Goal: Task Accomplishment & Management: Use online tool/utility

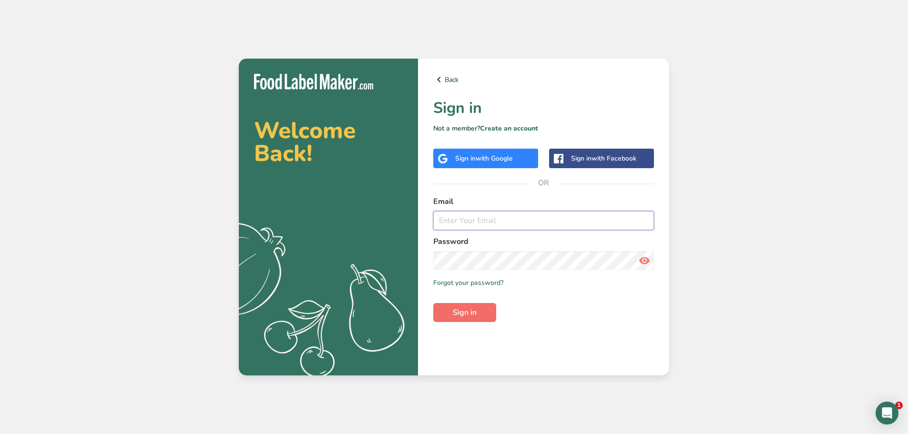
type input "[EMAIL_ADDRESS][DOMAIN_NAME]"
click at [468, 321] on button "Sign in" at bounding box center [464, 312] width 63 height 19
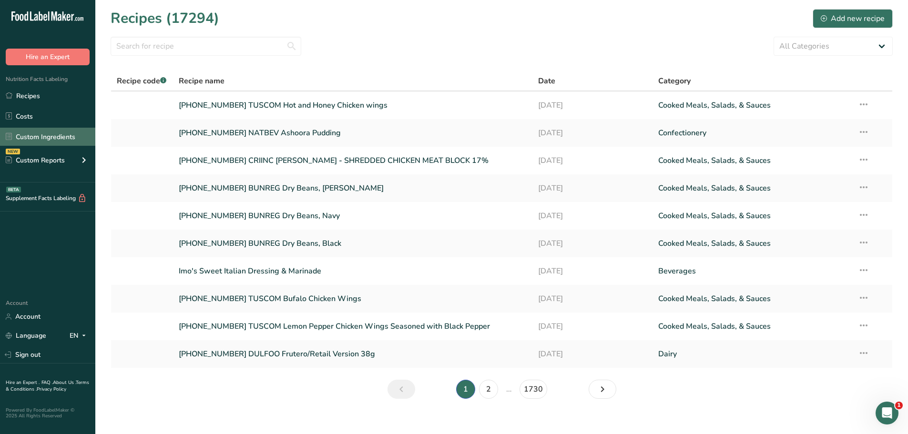
click at [76, 136] on link "Custom Ingredients" at bounding box center [47, 137] width 95 height 18
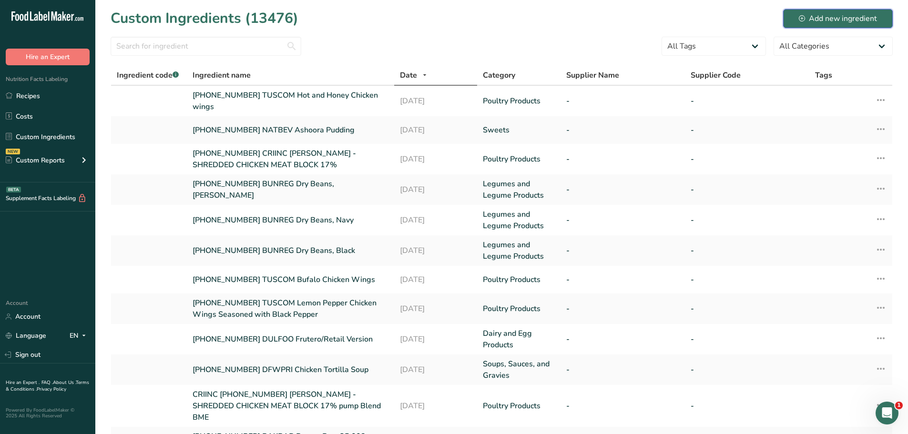
click at [853, 20] on div "Add new ingredient" at bounding box center [838, 18] width 78 height 11
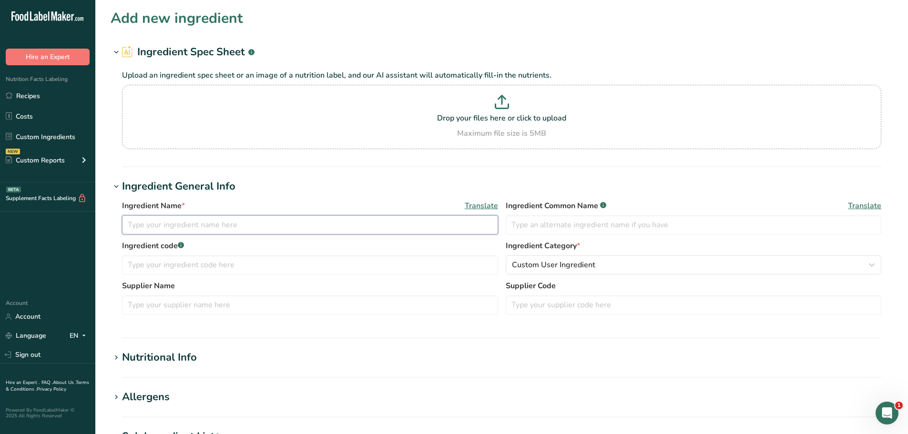
click at [167, 225] on input "text" at bounding box center [310, 224] width 376 height 19
click at [255, 224] on input "[PHONE_NUMBER] NOMANS" at bounding box center [310, 224] width 376 height 19
paste input "No Man's Land Mild Meat Stick (NML Original Meat Stick Sample Only Not for Sale…"
type input "[PHONE_NUMBER] NOMANS No Man's Land Mild Meat Stick (NML Original Meat Stick Sa…"
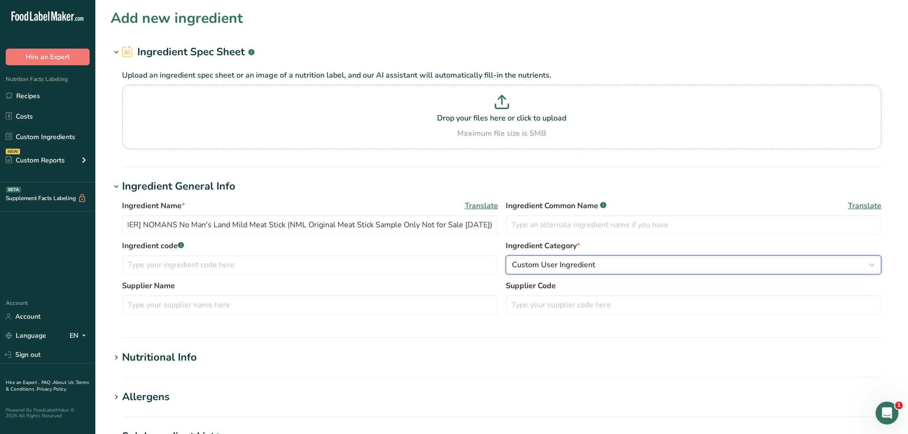
click at [618, 265] on div "Custom User Ingredient" at bounding box center [691, 264] width 358 height 11
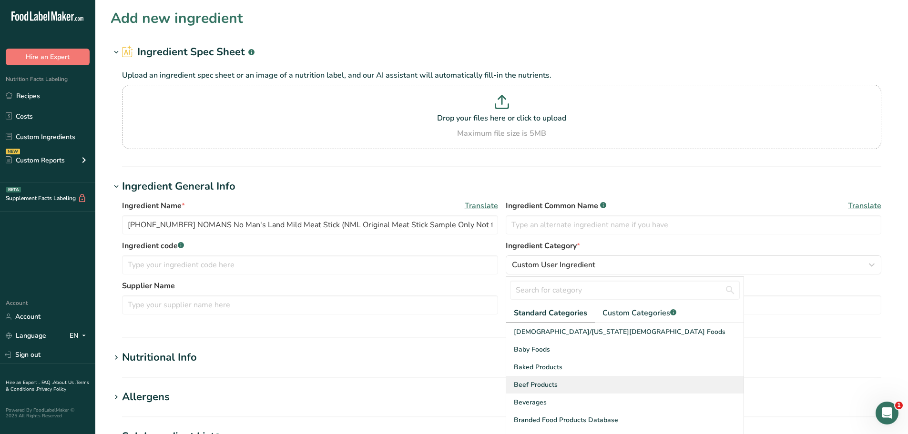
click at [534, 383] on span "Beef Products" at bounding box center [536, 385] width 44 height 10
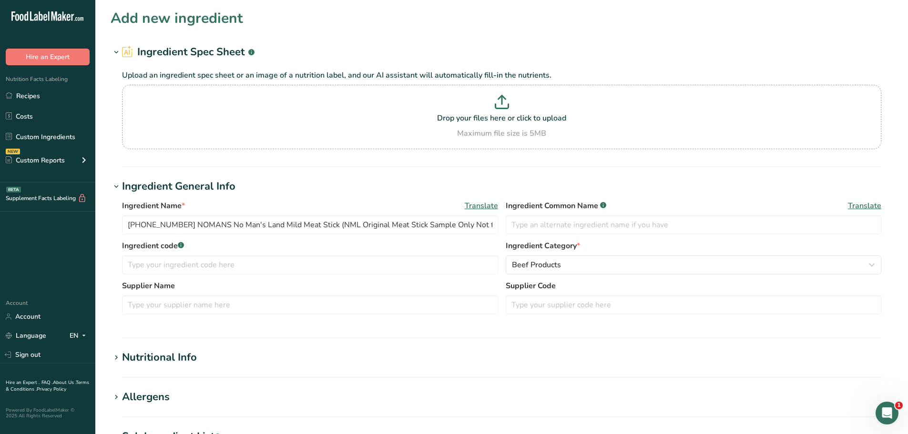
click at [170, 353] on div "Nutritional Info" at bounding box center [159, 358] width 75 height 16
drag, startPoint x: 176, startPoint y: 405, endPoint x: 182, endPoint y: 407, distance: 5.6
click at [176, 406] on input "number" at bounding box center [474, 408] width 705 height 19
type input "100"
click at [263, 364] on h1 "Nutritional Info" at bounding box center [502, 358] width 782 height 16
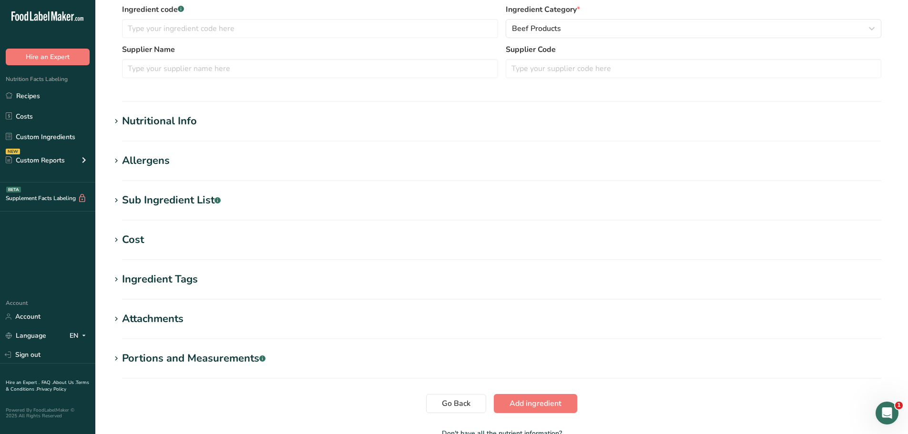
scroll to position [238, 0]
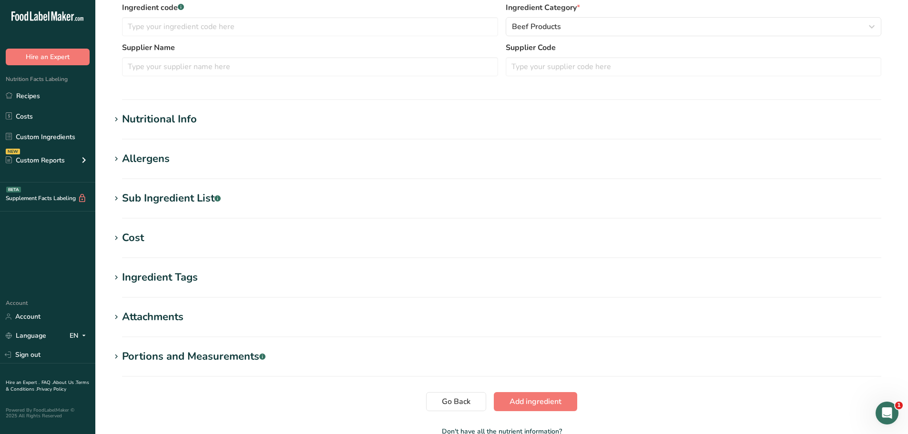
click at [144, 117] on div "Nutritional Info" at bounding box center [159, 120] width 75 height 16
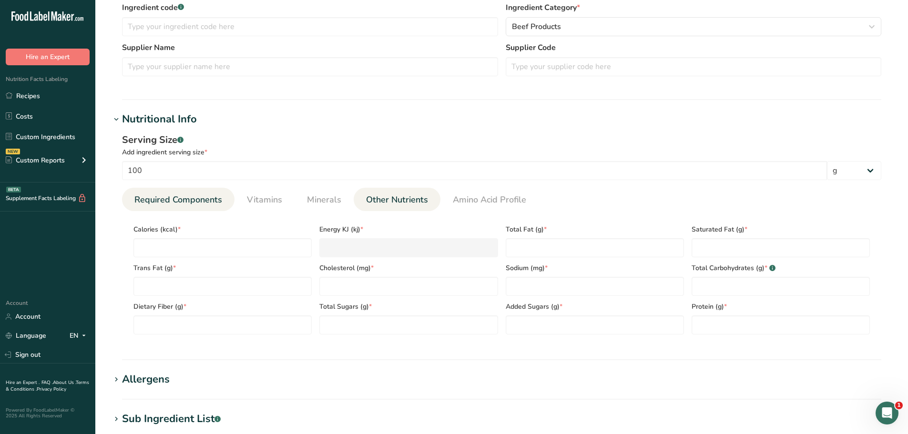
click at [404, 200] on span "Other Nutrients" at bounding box center [397, 199] width 62 height 13
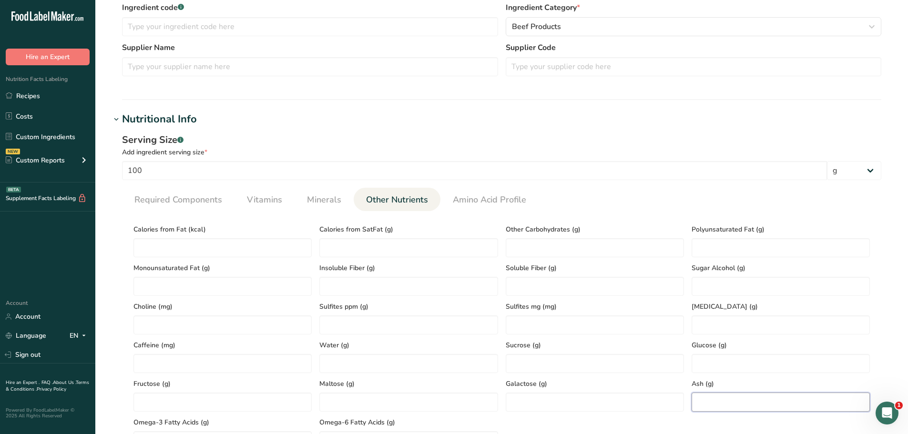
click at [711, 402] on input "number" at bounding box center [780, 402] width 178 height 19
paste input "3.61"
type input "3.61"
click at [146, 197] on span "Required Components" at bounding box center [178, 199] width 88 height 13
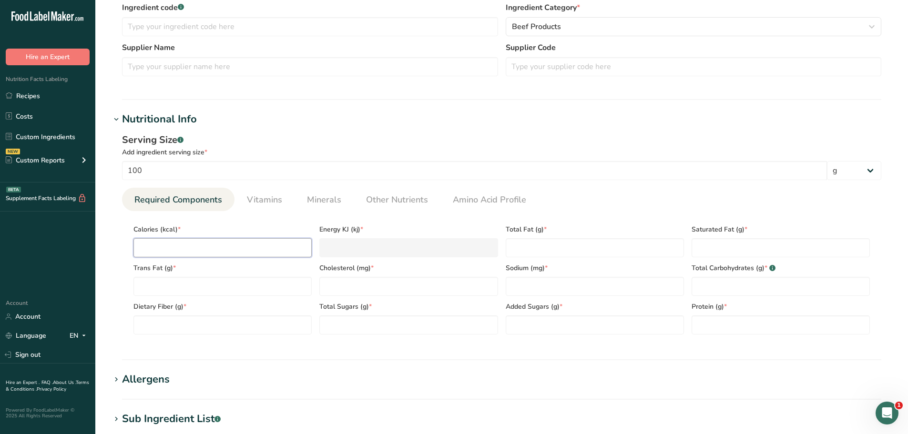
click at [190, 239] on input "number" at bounding box center [222, 247] width 178 height 19
paste input "452.42"
type input "452.42"
type KJ "1892.9"
type input "452.42"
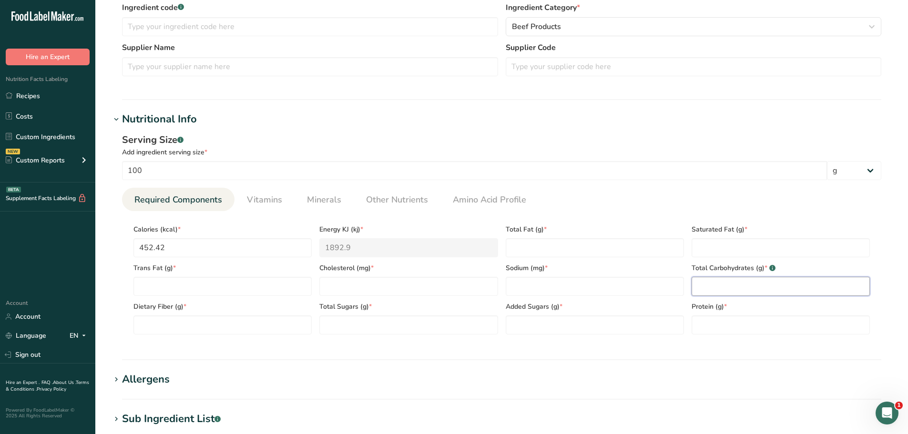
click at [721, 280] on Carbohydrates "number" at bounding box center [780, 286] width 178 height 19
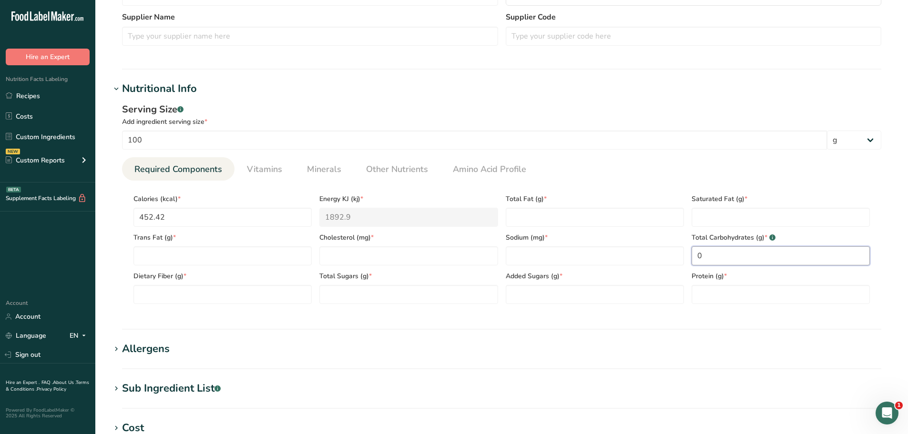
scroll to position [286, 0]
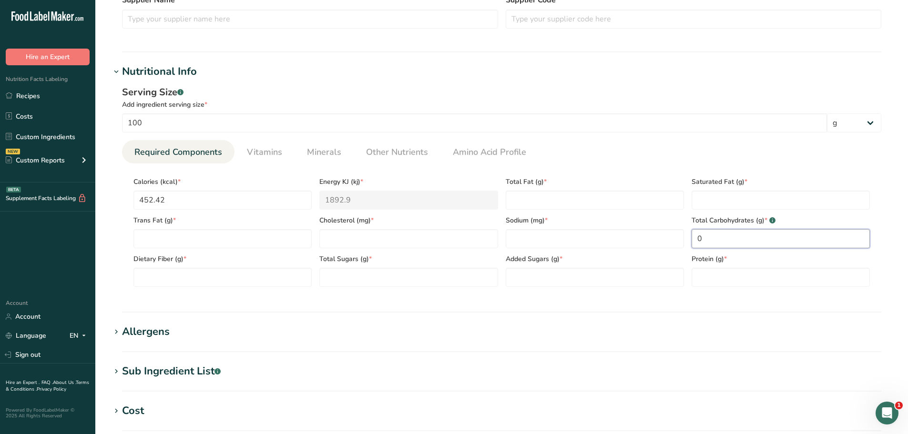
type Carbohydrates "0"
click at [378, 241] on input "number" at bounding box center [408, 238] width 178 height 19
paste input "99.01"
type input "99.01"
click at [188, 281] on Fiber "number" at bounding box center [222, 277] width 178 height 19
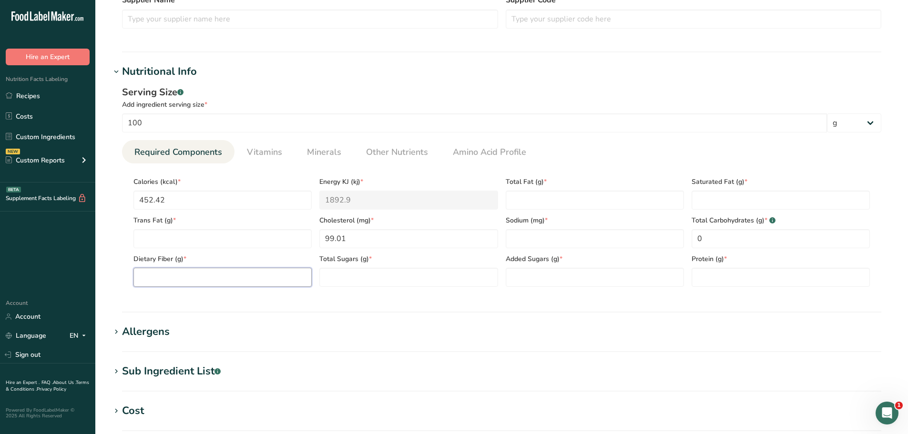
paste Fiber "1.21"
type Fiber "1.21"
click at [386, 156] on span "Other Nutrients" at bounding box center [397, 152] width 62 height 13
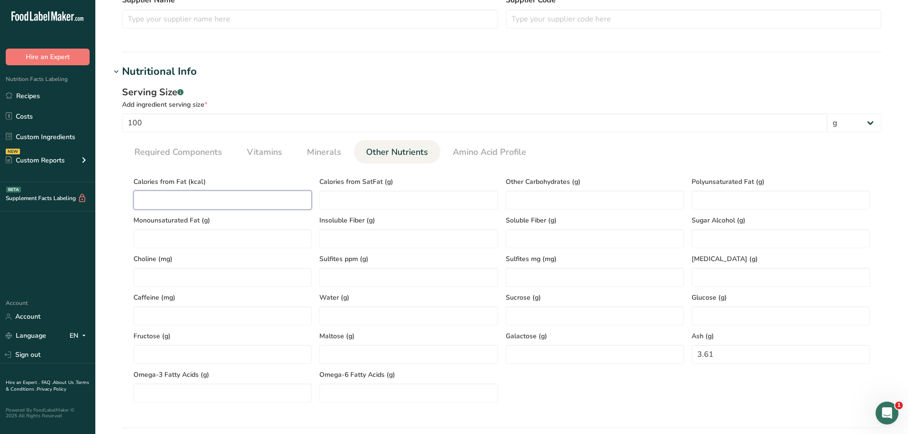
click at [157, 198] on Fat "number" at bounding box center [222, 200] width 178 height 19
paste Fat "308.34"
type Fat "308.34"
click at [187, 144] on link "Required Components" at bounding box center [178, 152] width 95 height 24
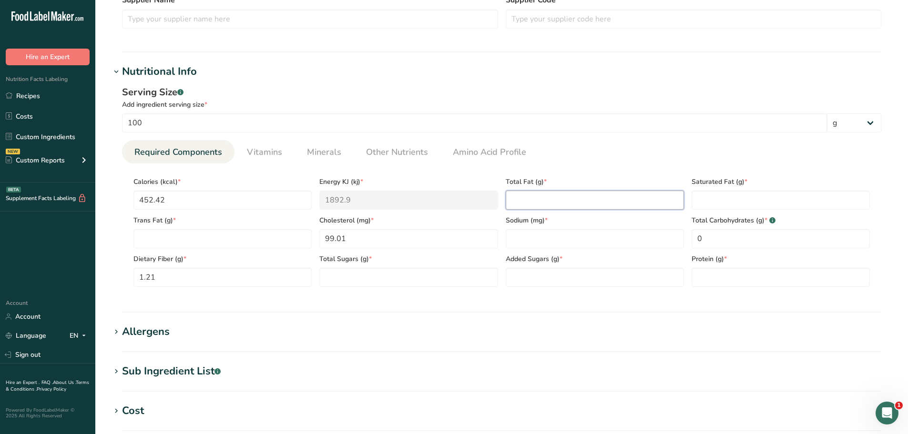
click at [544, 193] on Fat "number" at bounding box center [595, 200] width 178 height 19
paste Fat "34.26"
type Fat "34.26"
click at [326, 151] on span "Minerals" at bounding box center [324, 152] width 34 height 13
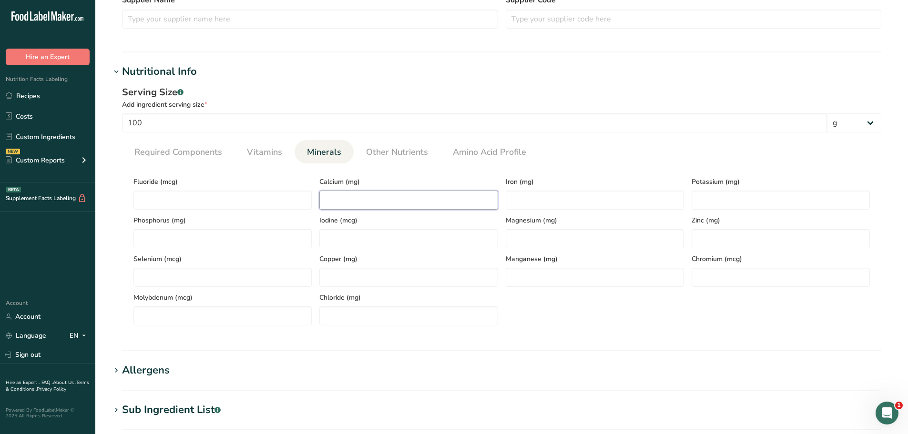
click at [346, 202] on input "number" at bounding box center [408, 200] width 178 height 19
paste input "19.44"
type input "19.44"
click at [537, 199] on input "number" at bounding box center [595, 200] width 178 height 19
paste input "2.36"
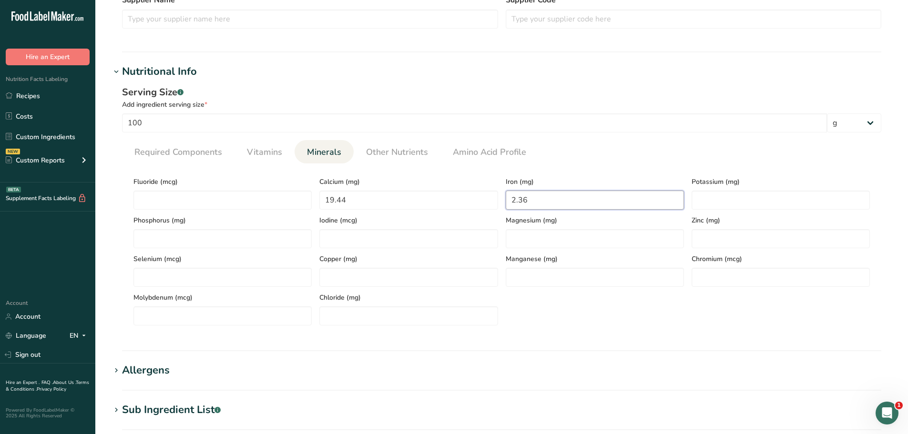
type input "2.36"
click at [725, 202] on input "number" at bounding box center [780, 200] width 178 height 19
paste input "528.98"
type input "528.98"
click at [175, 147] on span "Required Components" at bounding box center [178, 152] width 88 height 13
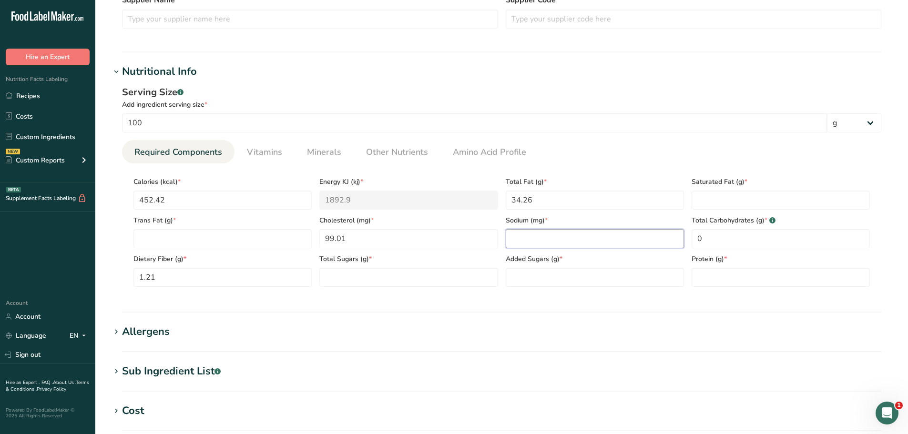
click at [540, 241] on input "number" at bounding box center [595, 238] width 178 height 19
paste input "1180.79"
type input "1180.79"
click at [378, 152] on span "Other Nutrients" at bounding box center [397, 152] width 62 height 13
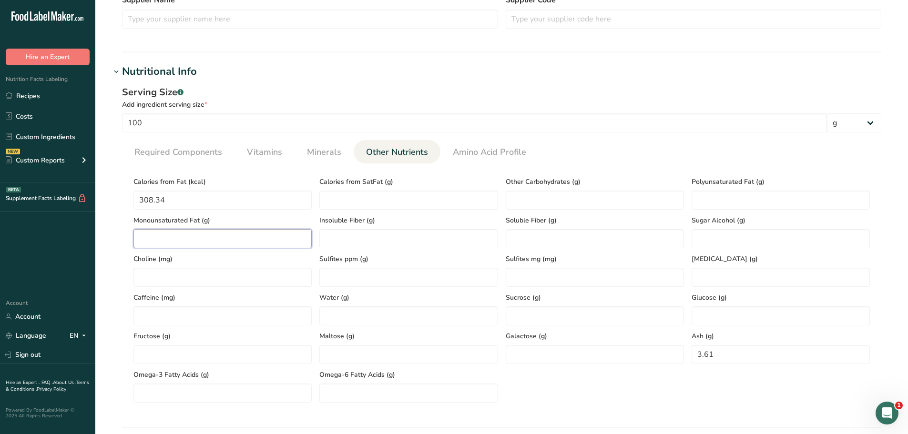
click at [166, 235] on Fat "number" at bounding box center [222, 238] width 178 height 19
paste Fat "16.04"
type Fat "16.04"
click at [749, 201] on Fat "number" at bounding box center [780, 200] width 178 height 19
paste Fat "2.63"
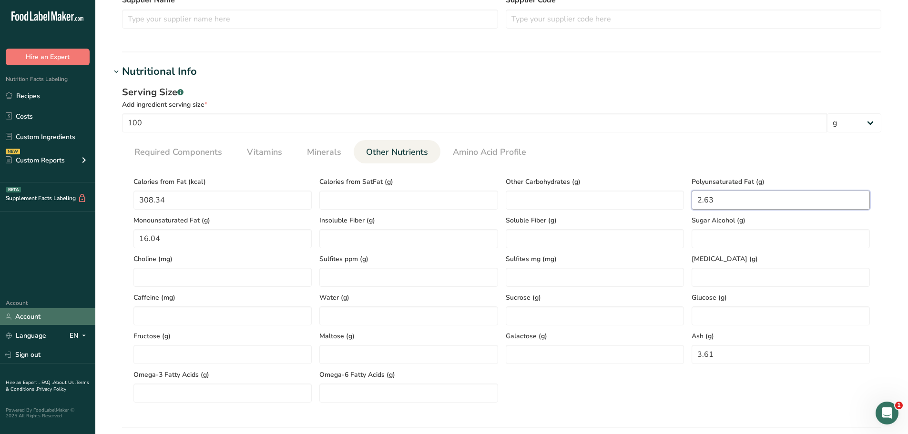
type Fat "2.63"
click at [223, 156] on link "Required Components" at bounding box center [178, 152] width 95 height 24
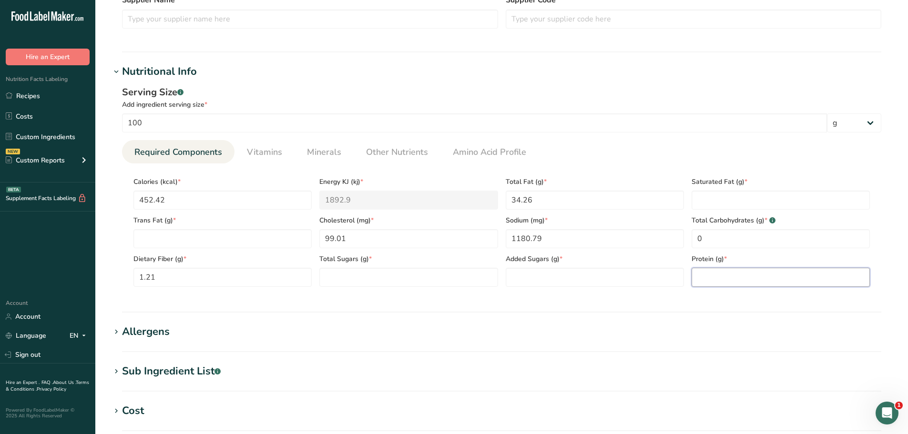
click at [735, 273] on input "number" at bounding box center [780, 277] width 178 height 19
paste input "36.02"
type input "36.02"
click at [755, 202] on Fat "number" at bounding box center [780, 200] width 178 height 19
paste Fat "15.06"
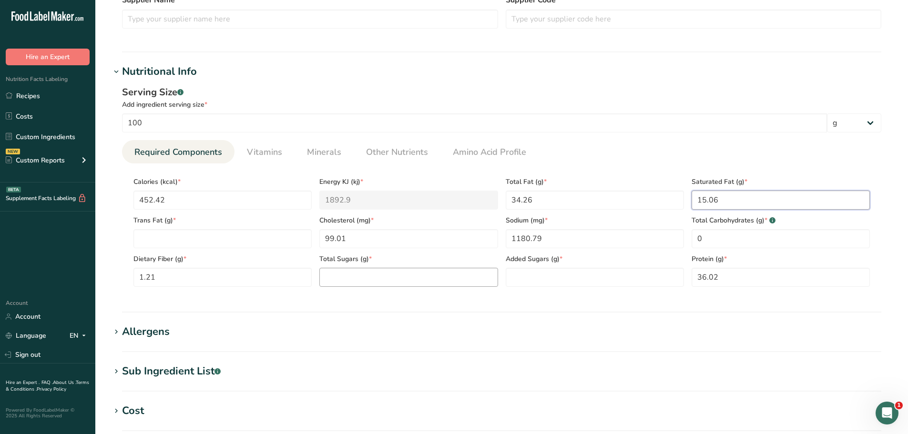
type Fat "15.06"
click at [381, 286] on Sugars "number" at bounding box center [408, 277] width 178 height 19
type Sugars "0"
click at [569, 279] on Sugars "number" at bounding box center [595, 277] width 178 height 19
type Sugars "0"
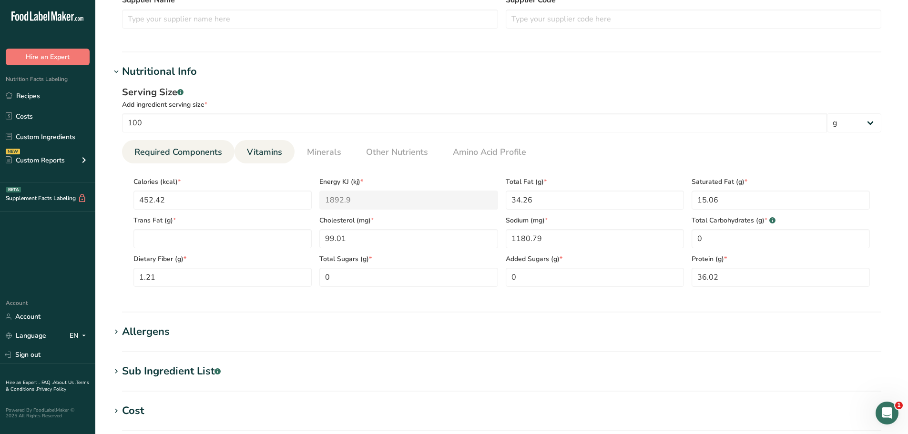
click at [259, 147] on span "Vitamins" at bounding box center [264, 152] width 35 height 13
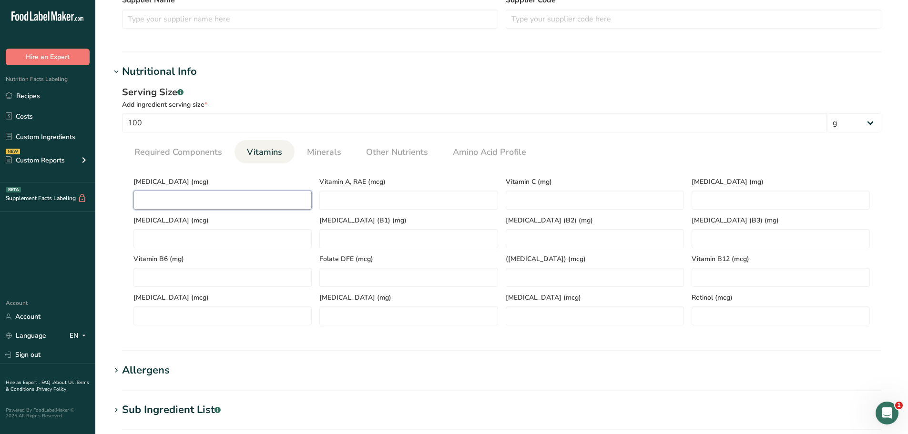
click at [154, 202] on D "number" at bounding box center [222, 200] width 178 height 19
paste D "0.6"
type D "0.6"
click at [210, 156] on span "Required Components" at bounding box center [178, 152] width 88 height 13
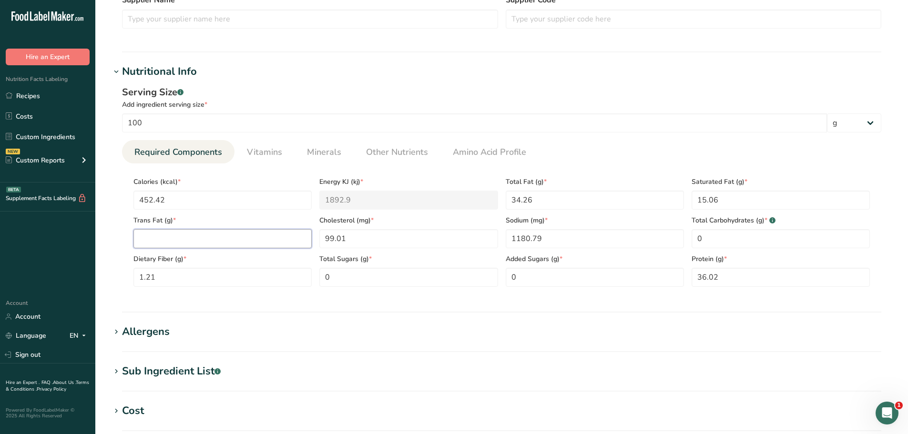
click at [168, 238] on Fat "number" at bounding box center [222, 238] width 178 height 19
paste Fat "0.54"
type Fat "0.54"
click at [606, 118] on input "100" at bounding box center [474, 122] width 705 height 19
click at [603, 95] on div "Serving Size .a-a{fill:#347362;}.b-a{fill:#fff;}" at bounding box center [501, 92] width 759 height 14
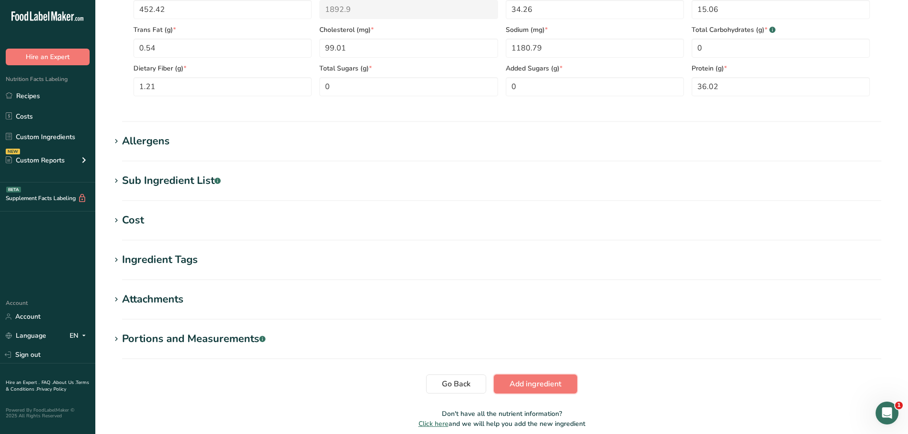
click at [523, 393] on button "Add ingredient" at bounding box center [535, 384] width 83 height 19
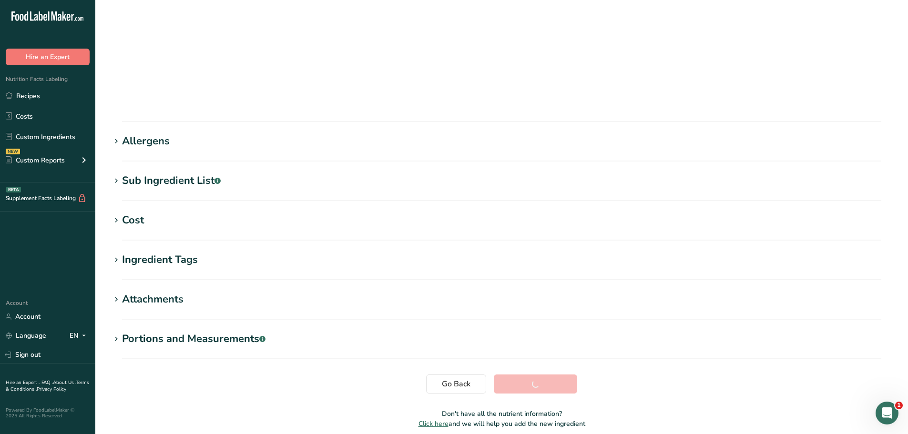
scroll to position [70, 0]
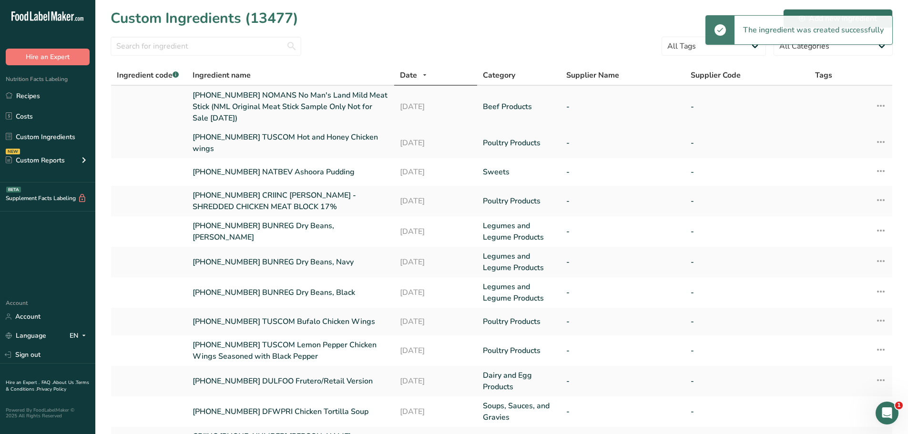
click at [262, 112] on link "[PHONE_NUMBER] NOMANS No Man's Land Mild Meat Stick (NML Original Meat Stick Sa…" at bounding box center [291, 107] width 196 height 34
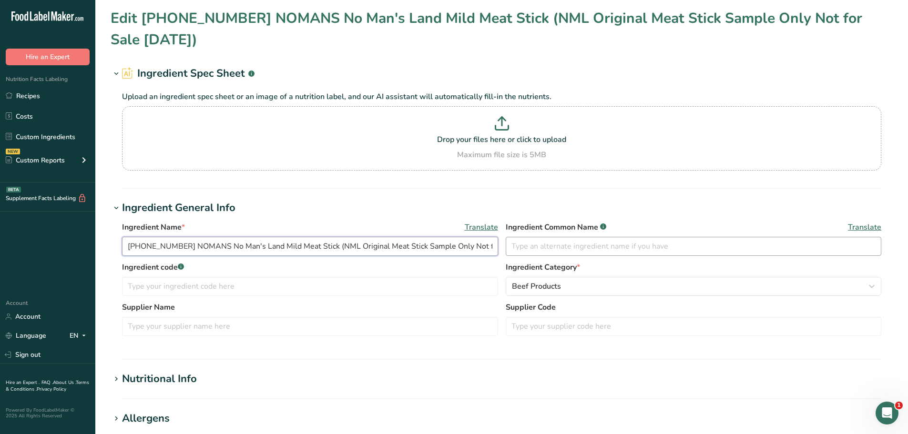
scroll to position [0, 58]
drag, startPoint x: 126, startPoint y: 247, endPoint x: 576, endPoint y: 247, distance: 449.4
click at [574, 247] on div "Ingredient Name * Translate [PHONE_NUMBER] NOMANS No Man's Land Mild Meat Stick…" at bounding box center [501, 242] width 759 height 40
click at [52, 85] on div "Nutrition Facts Labeling Recipes Costs Custom Ingredients NEW Custom Reports Me…" at bounding box center [47, 123] width 95 height 117
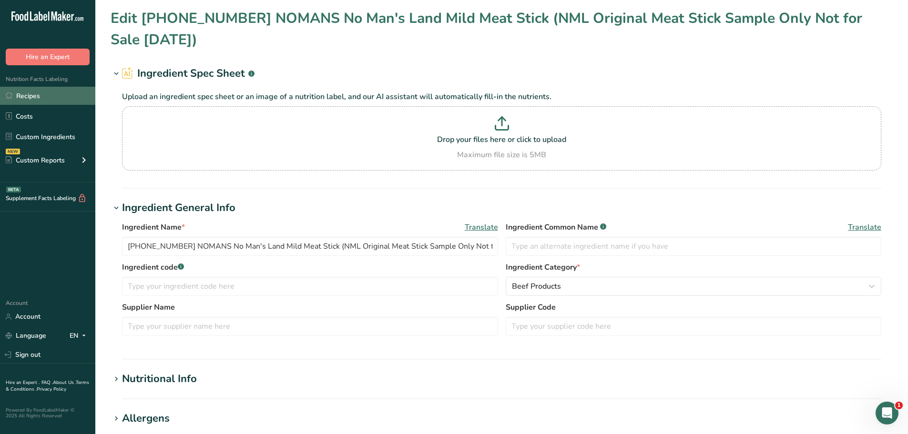
click at [52, 97] on link "Recipes" at bounding box center [47, 96] width 95 height 18
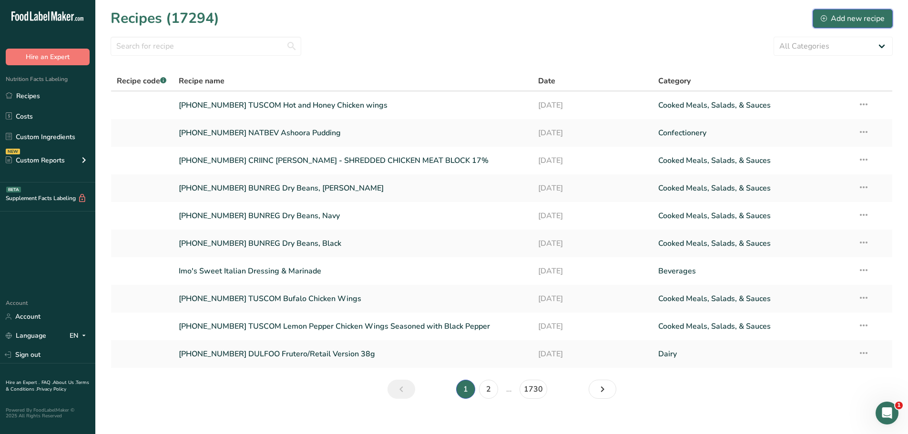
click at [863, 18] on div "Add new recipe" at bounding box center [853, 18] width 64 height 11
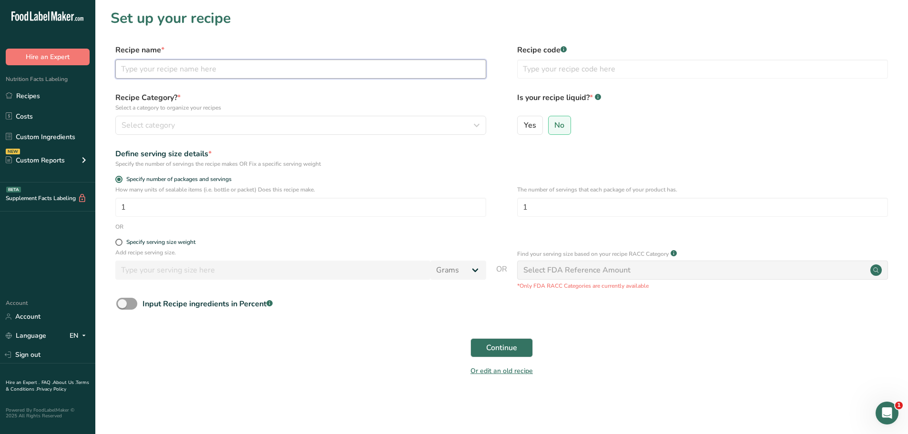
click at [182, 65] on input "text" at bounding box center [300, 69] width 371 height 19
paste input "[PHONE_NUMBER] NOMANS No Man's Land Mild Meat Stick (NML Original Meat Stick Sa…"
type input "[PHONE_NUMBER] NOMANS No Man's Land Mild Meat Stick (NML Original Meat Stick Sa…"
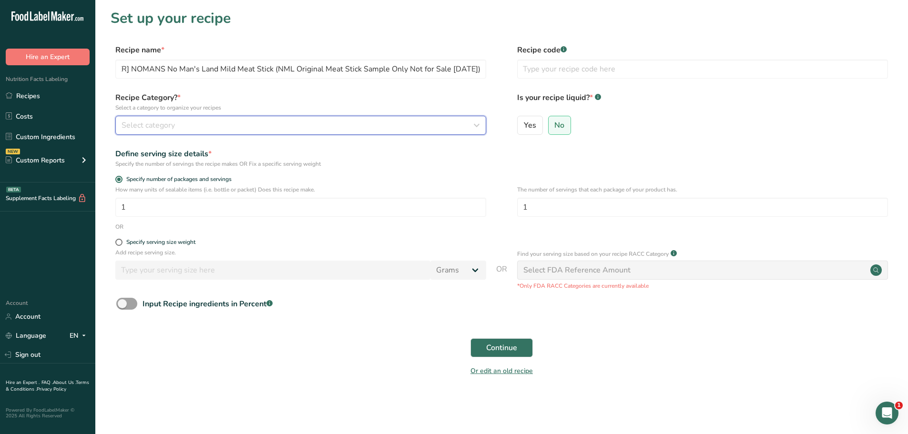
click at [192, 120] on div "Select category" at bounding box center [298, 125] width 353 height 11
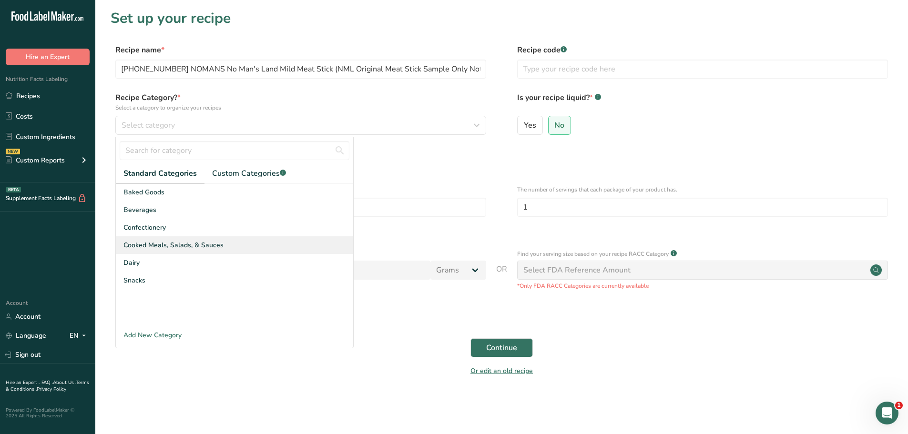
click at [149, 246] on span "Cooked Meals, Salads, & Sauces" at bounding box center [173, 245] width 100 height 10
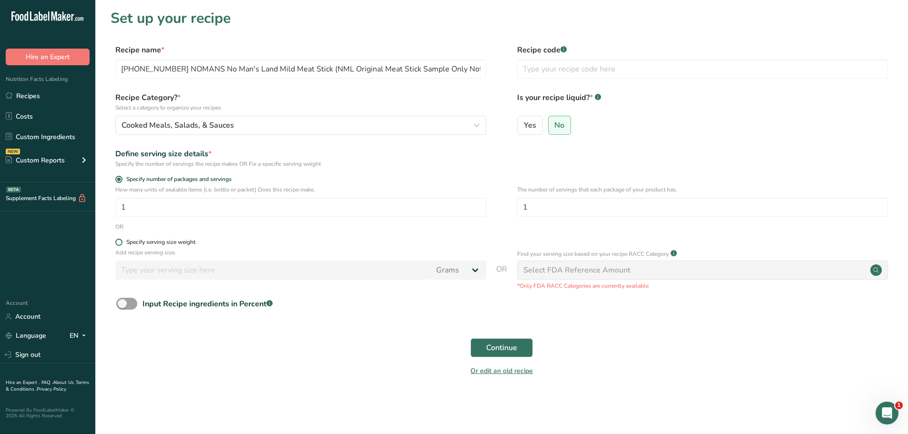
click at [121, 242] on span at bounding box center [118, 242] width 7 height 7
click at [121, 242] on input "Specify serving size weight" at bounding box center [118, 242] width 6 height 6
radio input "true"
radio input "false"
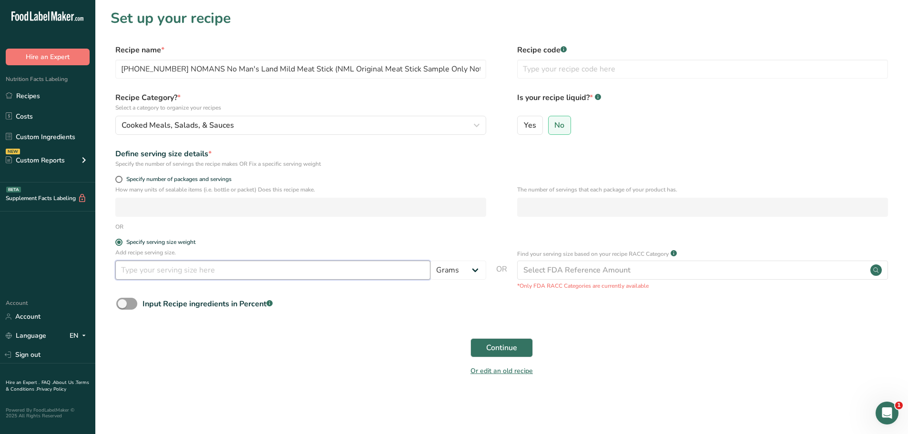
click at [139, 274] on input "number" at bounding box center [272, 270] width 315 height 19
type input "100"
click at [495, 344] on span "Continue" at bounding box center [501, 347] width 31 height 11
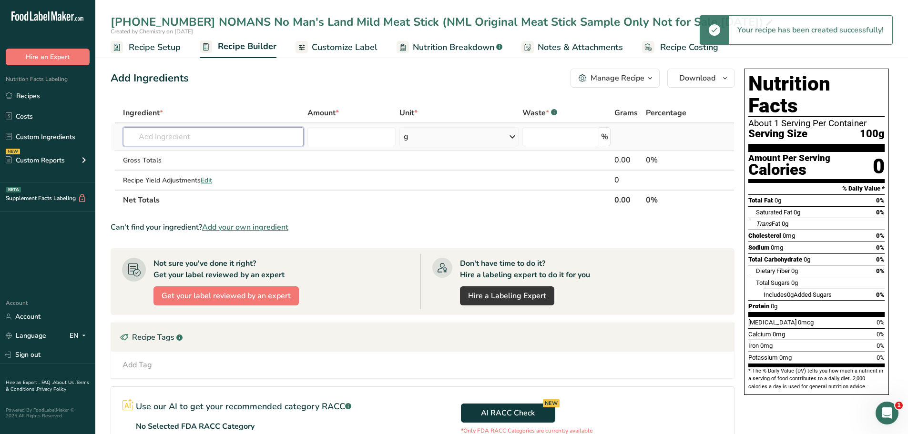
click at [182, 133] on input "text" at bounding box center [213, 136] width 181 height 19
paste input "[PHONE_NUMBER] NOMANS No Man's Land Mild Meat Stick (NML Original Meat Stick Sa…"
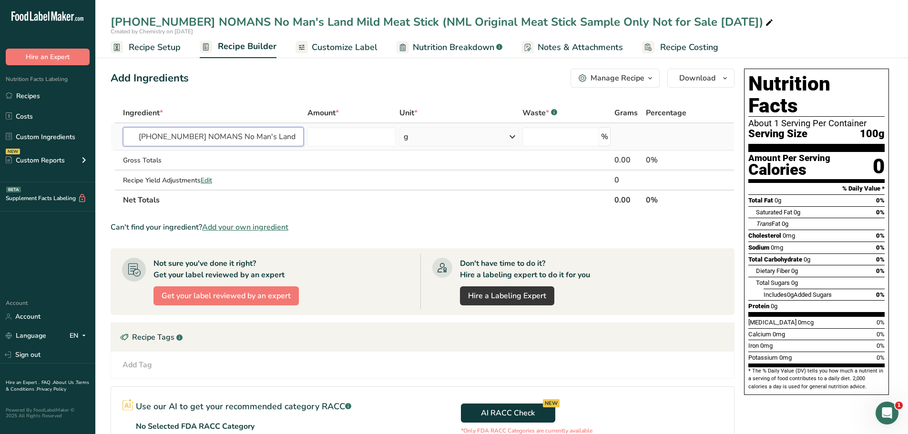
scroll to position [0, 263]
type input "[PHONE_NUMBER] NOMANS No Man's Land Mild Meat Stick (NML Original Meat Stick Sa…"
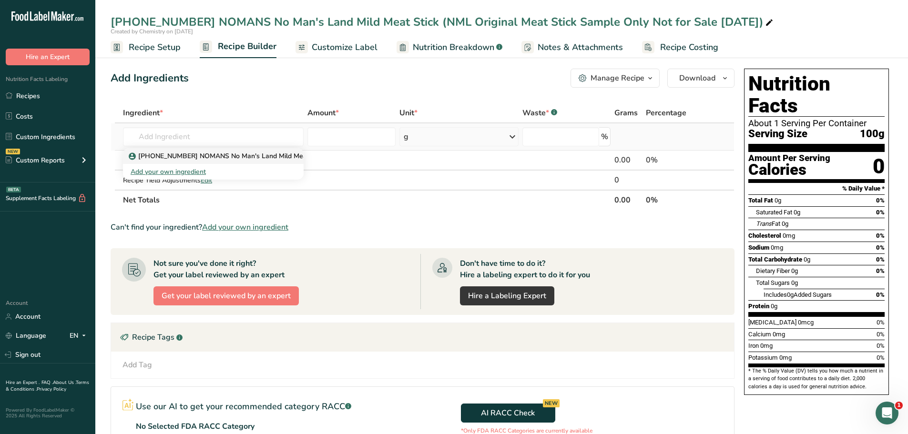
click at [248, 159] on p "[PHONE_NUMBER] NOMANS No Man's Land Mild Meat Stick (NML Original Meat Stick Sa…" at bounding box center [321, 156] width 381 height 10
type input "[PHONE_NUMBER] NOMANS No Man's Land Mild Meat Stick (NML Original Meat Stick Sa…"
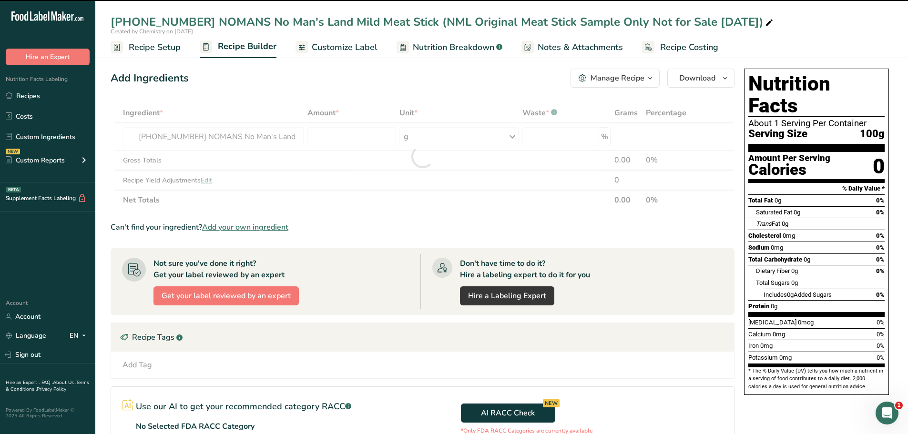
type input "0"
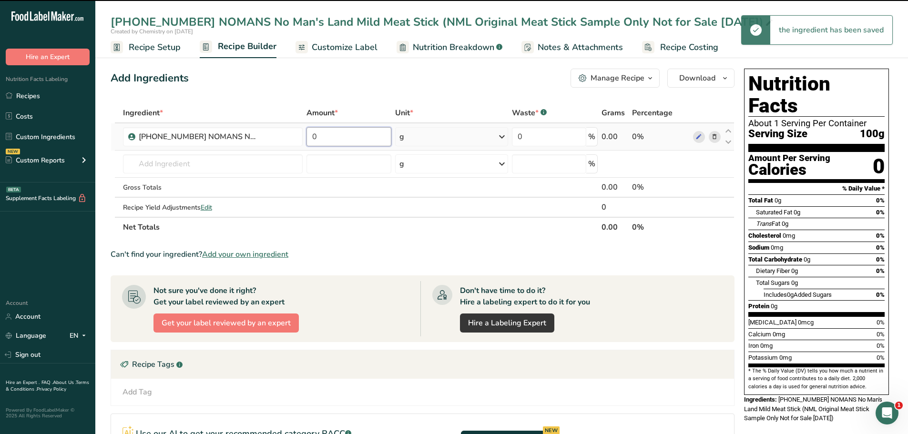
click at [331, 140] on input "0" at bounding box center [348, 136] width 85 height 19
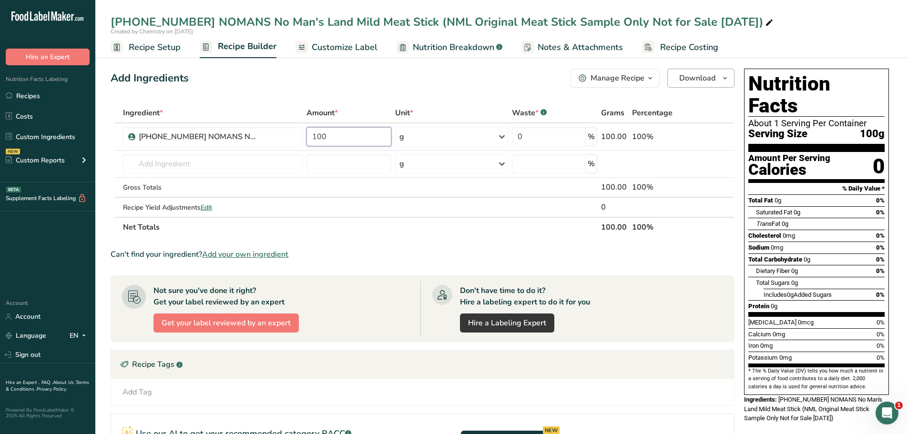
type input "100"
click at [727, 81] on icon "button" at bounding box center [725, 78] width 8 height 12
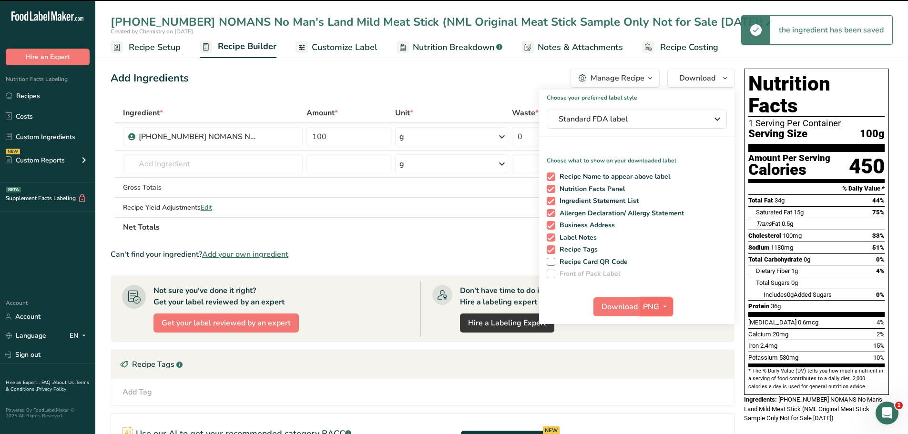
click at [661, 306] on icon "button" at bounding box center [665, 307] width 8 height 12
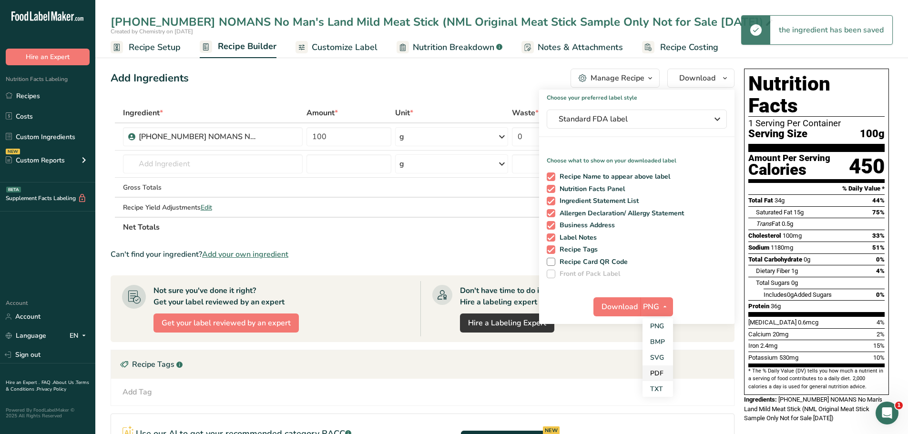
click at [655, 376] on link "PDF" at bounding box center [657, 374] width 30 height 16
click at [633, 307] on span "Download" at bounding box center [620, 306] width 36 height 11
click at [162, 47] on span "Recipe Setup" at bounding box center [155, 47] width 52 height 13
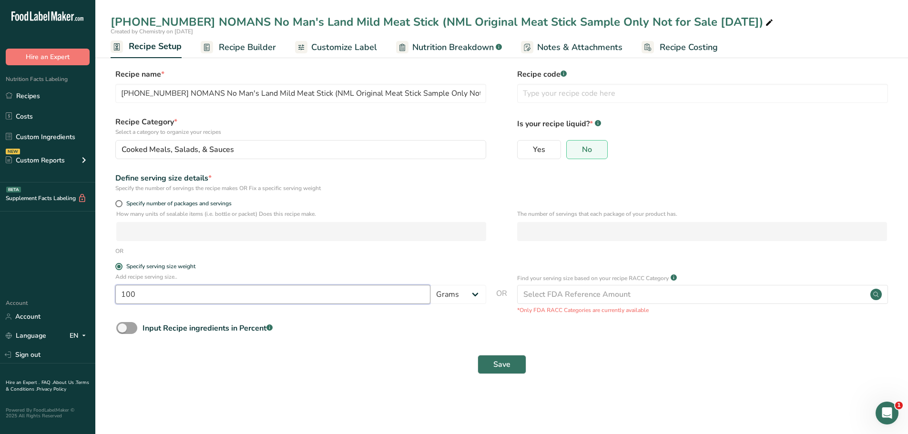
drag, startPoint x: 148, startPoint y: 296, endPoint x: 66, endPoint y: 287, distance: 82.9
click at [94, 289] on div ".a-20{fill:#fff;} Hire an Expert Nutrition Facts Labeling Recipes Costs Custom …" at bounding box center [454, 217] width 908 height 434
type input "28"
click at [498, 368] on span "Save" at bounding box center [501, 364] width 17 height 11
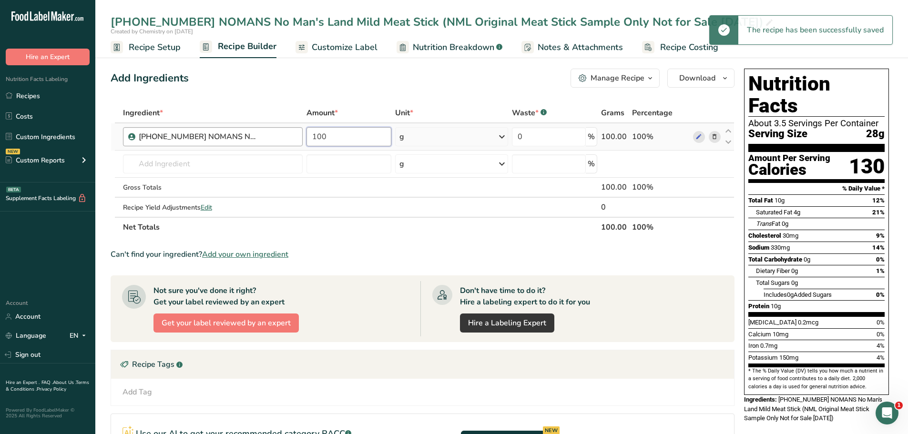
drag, startPoint x: 329, startPoint y: 140, endPoint x: 158, endPoint y: 142, distance: 170.6
click at [168, 140] on tr "[PHONE_NUMBER] NOMANS No Man's Land Mild Meat Stick (NML Original Meat Stick Sa…" at bounding box center [422, 136] width 623 height 27
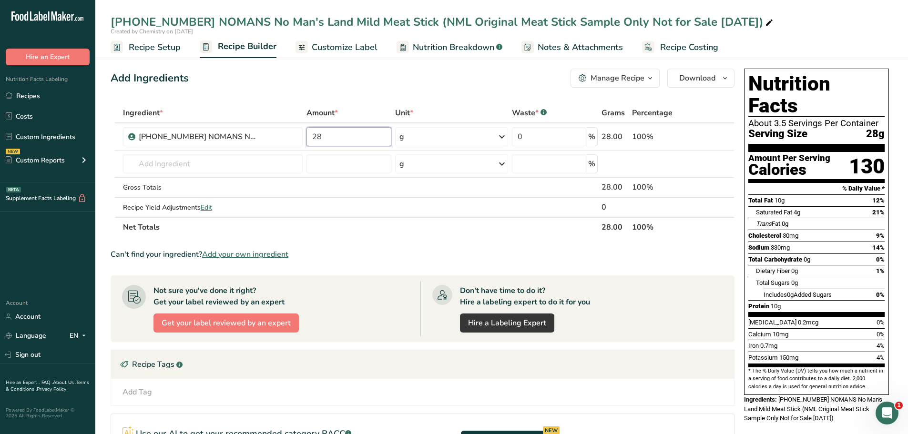
type input "28"
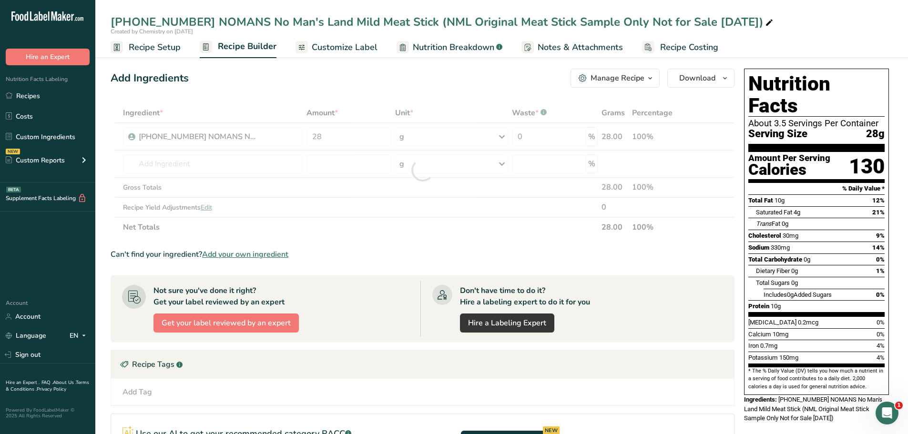
click at [442, 80] on div "Add Ingredients Manage Recipe Delete Recipe Duplicate Recipe Scale Recipe Save …" at bounding box center [423, 78] width 624 height 19
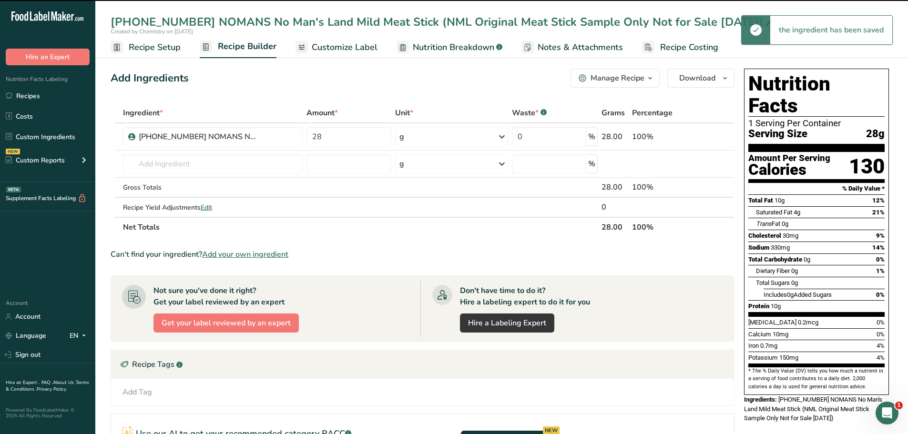
click at [329, 51] on span "Customize Label" at bounding box center [345, 47] width 66 height 13
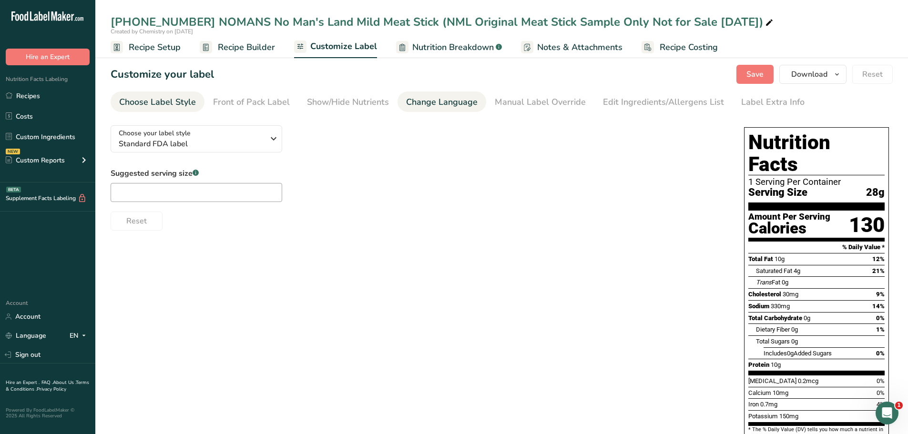
click at [460, 108] on div "Change Language" at bounding box center [441, 102] width 71 height 13
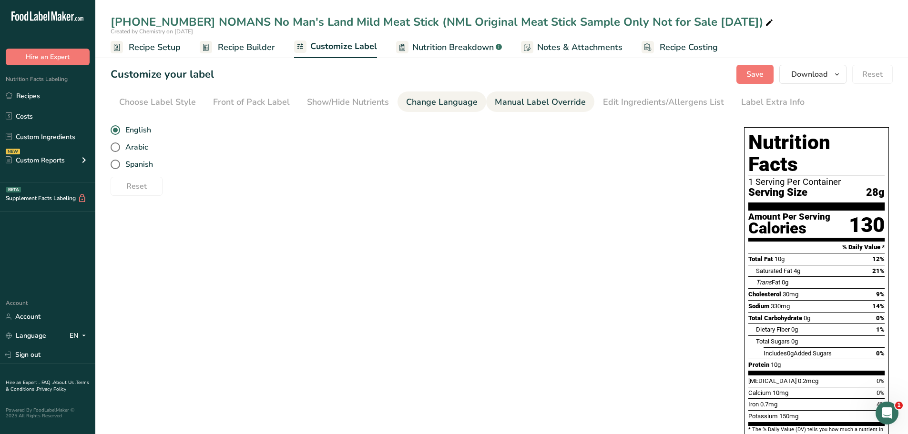
click at [502, 104] on div "Manual Label Override" at bounding box center [540, 102] width 91 height 13
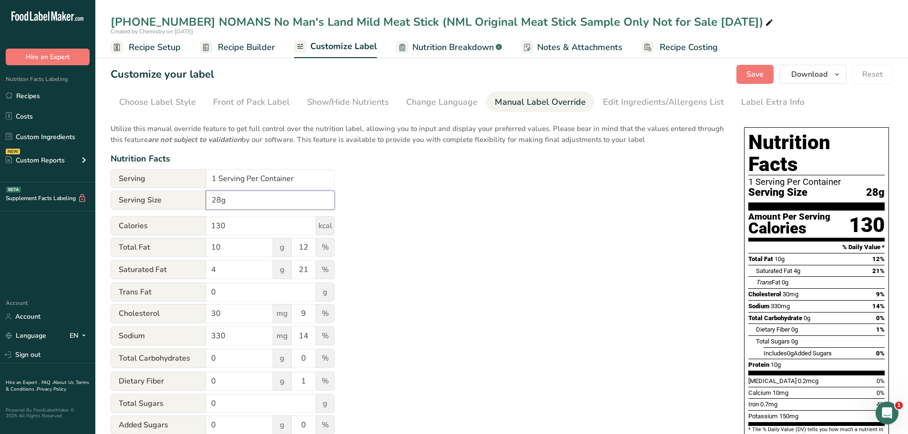
click at [207, 203] on input "28g" at bounding box center [270, 200] width 129 height 19
type input "1oz (28g)"
click at [298, 177] on input "1 Serving Per Container" at bounding box center [270, 178] width 129 height 19
type input "1 Serving Per Package"
click at [447, 186] on div "Utilize this manual override feature to get full control over the nutrition lab…" at bounding box center [418, 346] width 614 height 456
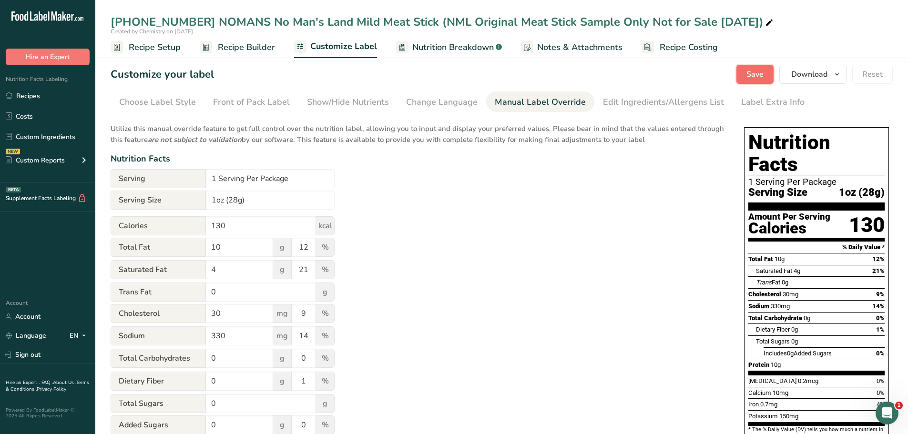
click at [757, 68] on button "Save" at bounding box center [754, 74] width 37 height 19
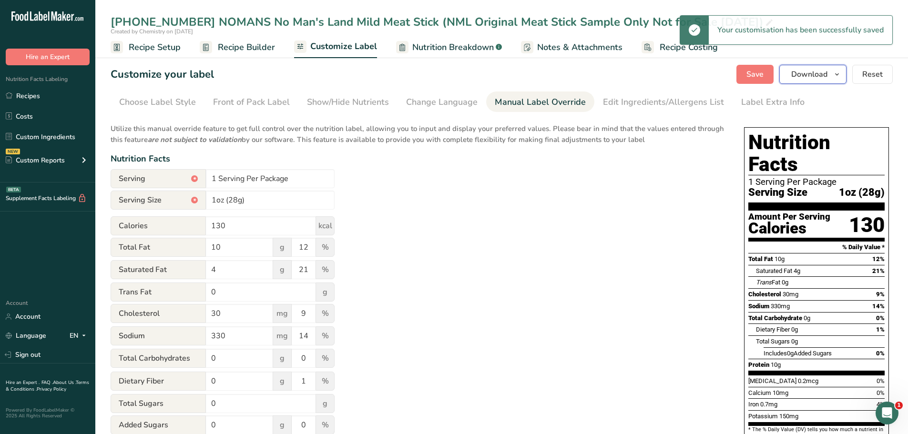
click at [838, 77] on icon "button" at bounding box center [837, 75] width 8 height 12
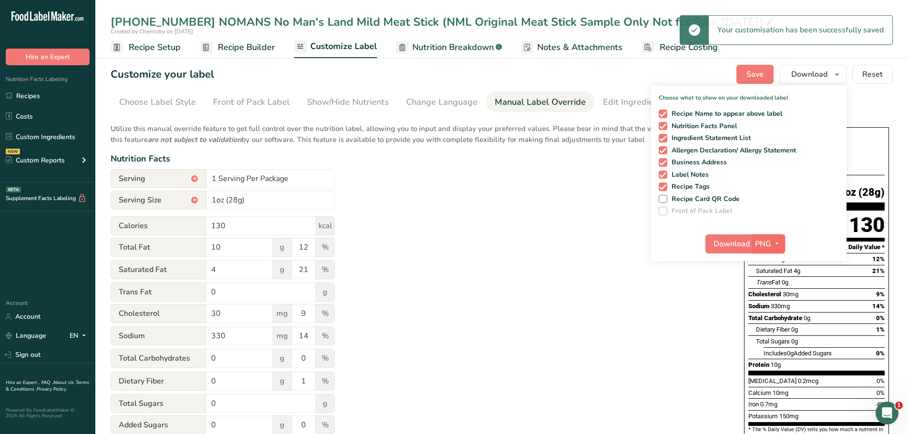
click at [777, 245] on icon "button" at bounding box center [777, 244] width 8 height 12
click at [771, 310] on link "PDF" at bounding box center [769, 311] width 30 height 16
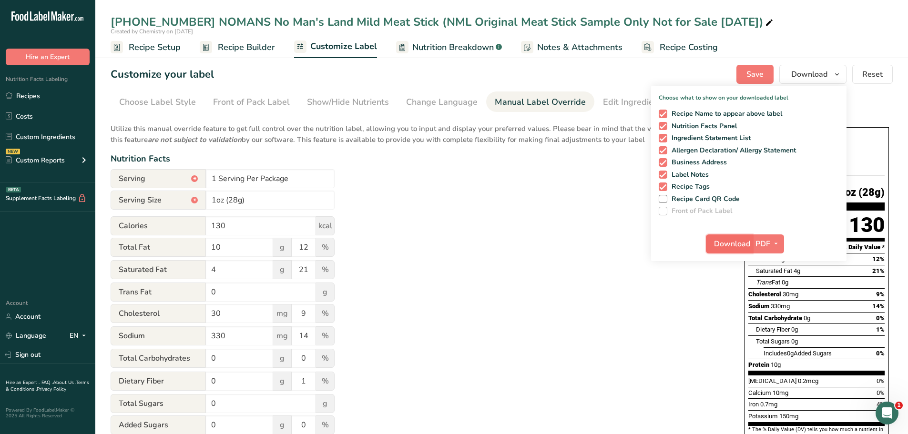
click at [742, 245] on span "Download" at bounding box center [732, 243] width 36 height 11
click at [43, 142] on link "Custom Ingredients" at bounding box center [47, 137] width 95 height 18
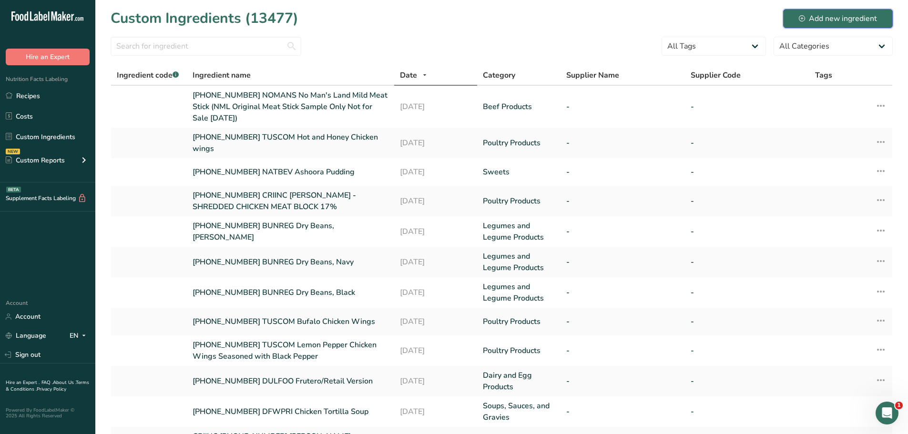
click at [836, 18] on div "Add new ingredient" at bounding box center [838, 18] width 78 height 11
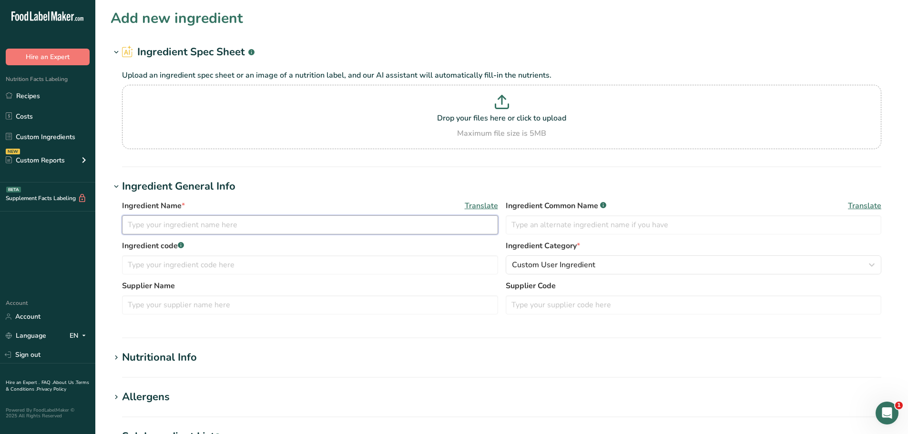
click at [219, 220] on input "text" at bounding box center [310, 224] width 376 height 19
click at [294, 225] on input "[PHONE_NUMBER] NOMANS" at bounding box center [310, 224] width 376 height 19
paste input "No Man's Land Mild Jerky (Mild Samples Soy Test [DATE])"
type input "[PHONE_NUMBER] NOMANS No Man's Land Mild Jerky (Mild Samples Soy Test [DATE])"
click at [532, 271] on button "Custom User Ingredient" at bounding box center [694, 264] width 376 height 19
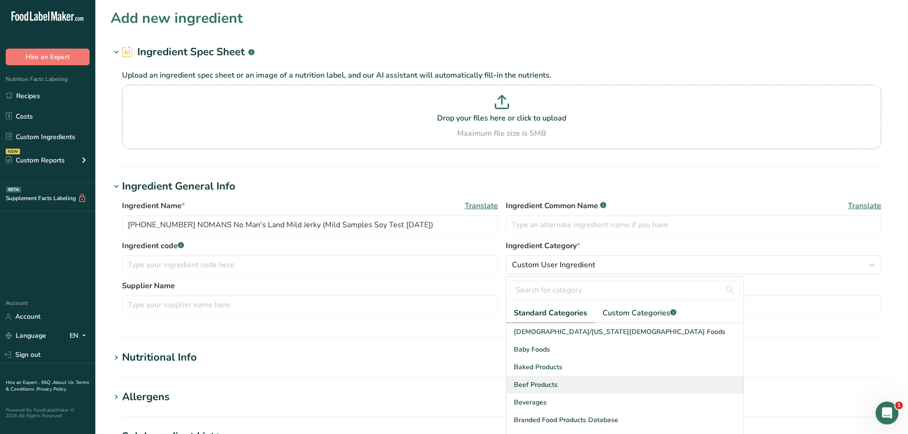
click at [535, 385] on span "Beef Products" at bounding box center [536, 385] width 44 height 10
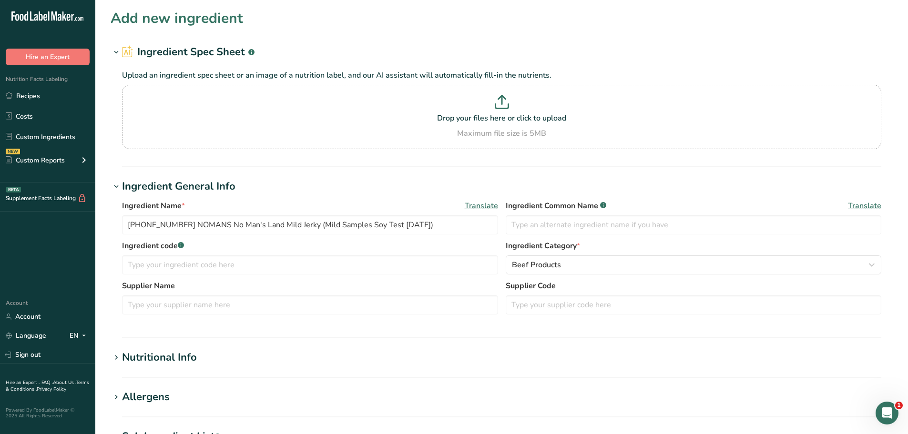
click at [164, 356] on div "Nutritional Info" at bounding box center [159, 358] width 75 height 16
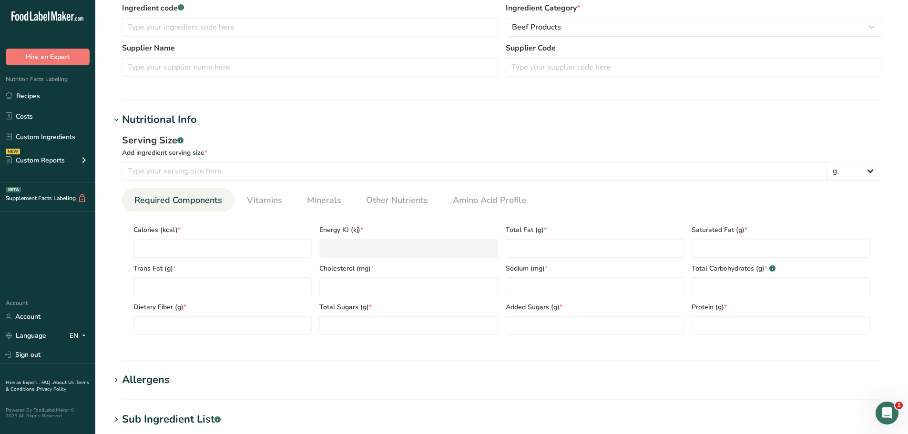
scroll to position [238, 0]
click at [230, 166] on input "number" at bounding box center [474, 170] width 705 height 19
type input "100"
click at [261, 141] on div "Serving Size .a-a{fill:#347362;}.b-a{fill:#fff;}" at bounding box center [501, 140] width 759 height 14
click at [391, 200] on span "Other Nutrients" at bounding box center [397, 199] width 62 height 13
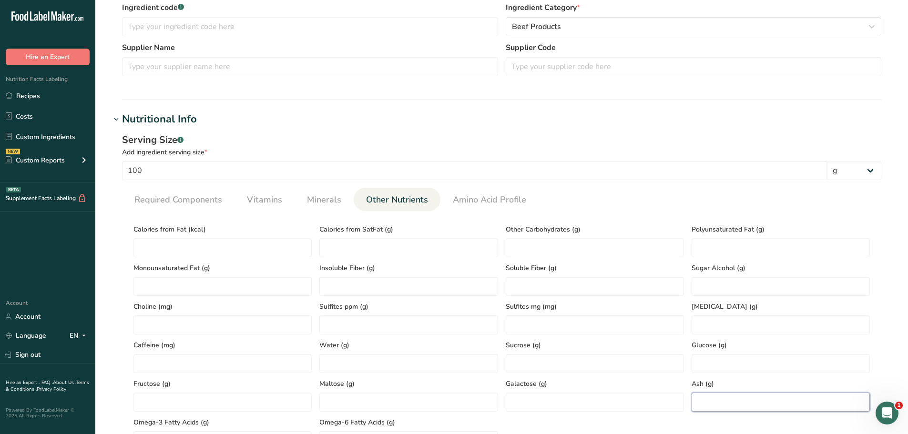
click at [710, 400] on input "number" at bounding box center [780, 402] width 178 height 19
paste input "7.46"
type input "7.46"
click at [191, 208] on link "Required Components" at bounding box center [178, 200] width 95 height 24
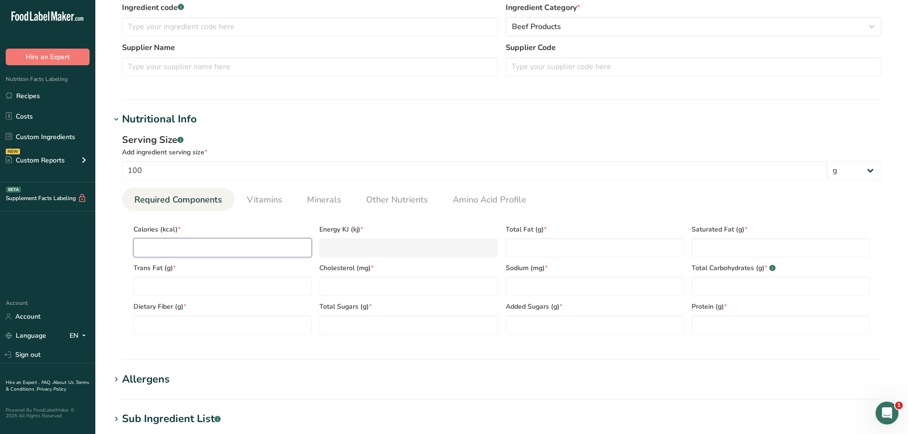
click at [166, 247] on input "number" at bounding box center [222, 247] width 178 height 19
paste input "303.85"
type input "303.85"
type KJ "1271.3"
type input "303.85"
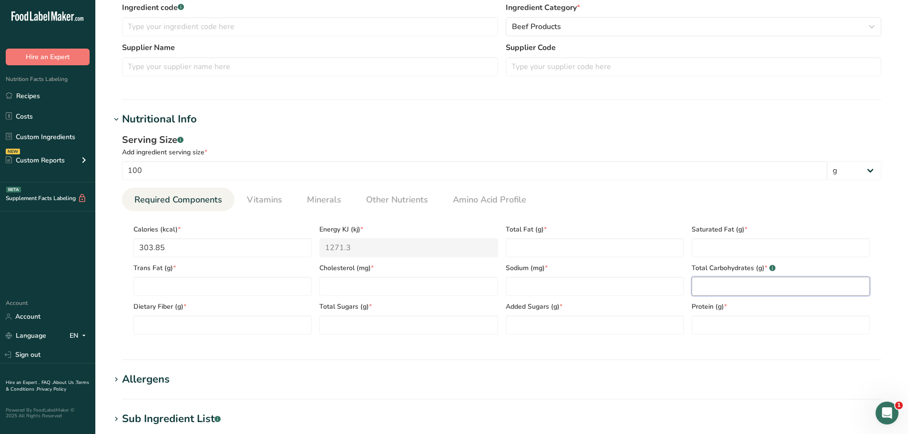
click at [750, 285] on Carbohydrates "number" at bounding box center [780, 286] width 178 height 19
type Carbohydrates "0"
click at [363, 284] on input "number" at bounding box center [408, 286] width 178 height 19
paste input "141.06"
type input "141.06"
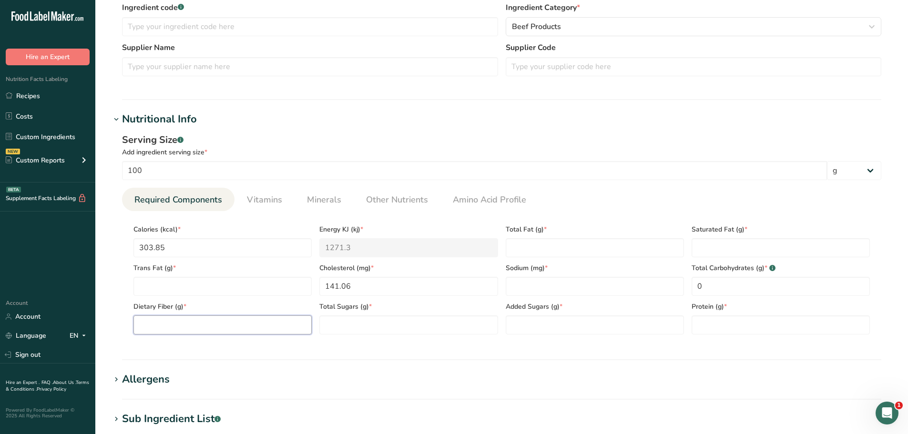
click at [154, 323] on Fiber "number" at bounding box center [222, 324] width 178 height 19
paste Fiber "0.71"
type Fiber "0.71"
drag, startPoint x: 405, startPoint y: 199, endPoint x: 397, endPoint y: 196, distance: 8.4
click at [405, 199] on span "Other Nutrients" at bounding box center [397, 199] width 62 height 13
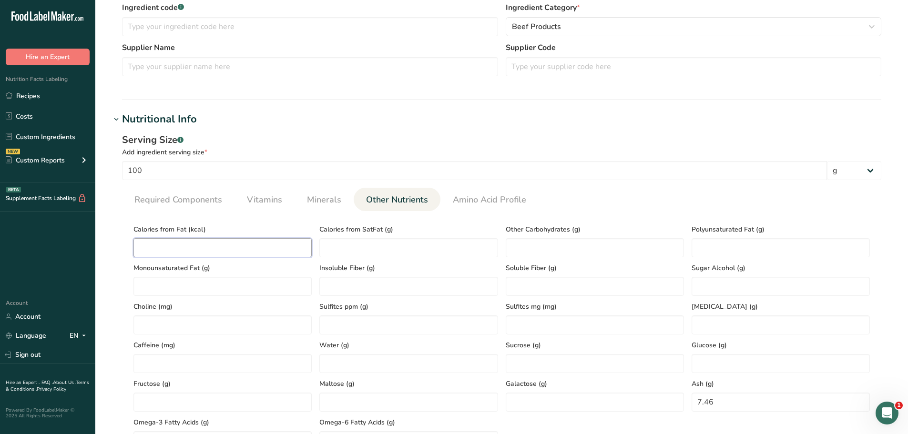
click at [170, 253] on Fat "number" at bounding box center [222, 247] width 178 height 19
paste Fat "54.81"
type Fat "54.81"
click at [214, 202] on span "Required Components" at bounding box center [178, 199] width 88 height 13
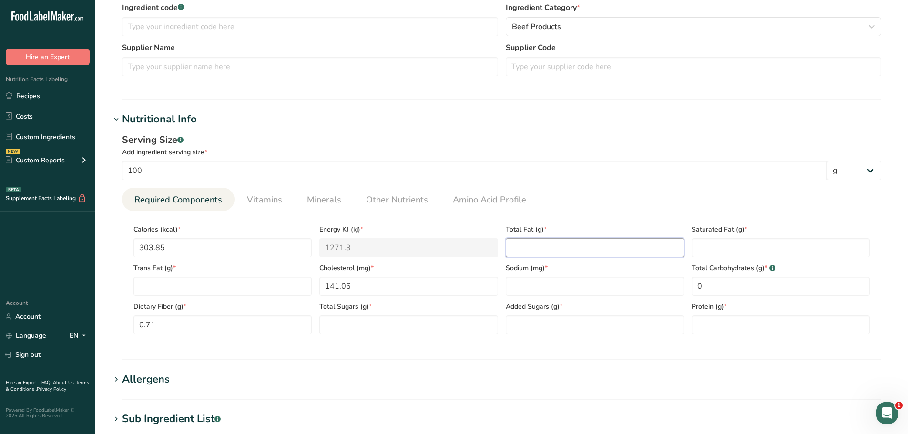
click at [536, 250] on Fat "number" at bounding box center [595, 247] width 178 height 19
paste Fat "6.09"
type Fat "6.09"
click at [326, 204] on span "Minerals" at bounding box center [324, 199] width 34 height 13
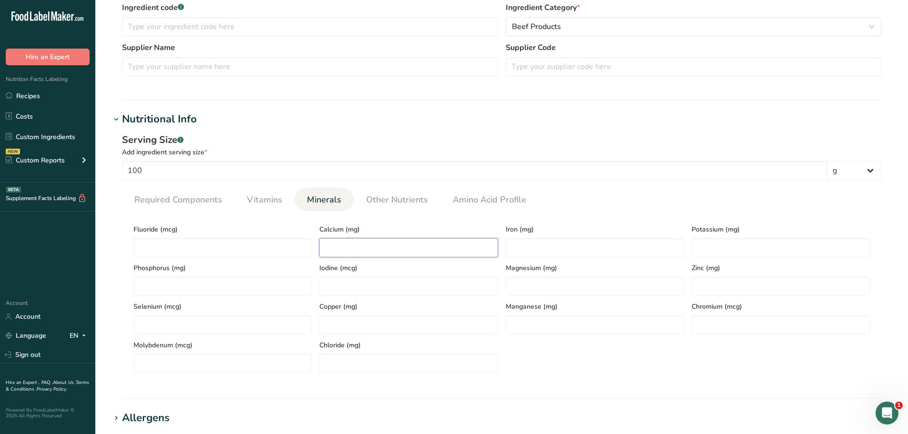
click at [347, 250] on input "number" at bounding box center [408, 247] width 178 height 19
paste input "31.68"
type input "31.68"
click at [535, 247] on input "number" at bounding box center [595, 247] width 178 height 19
paste input "4.24"
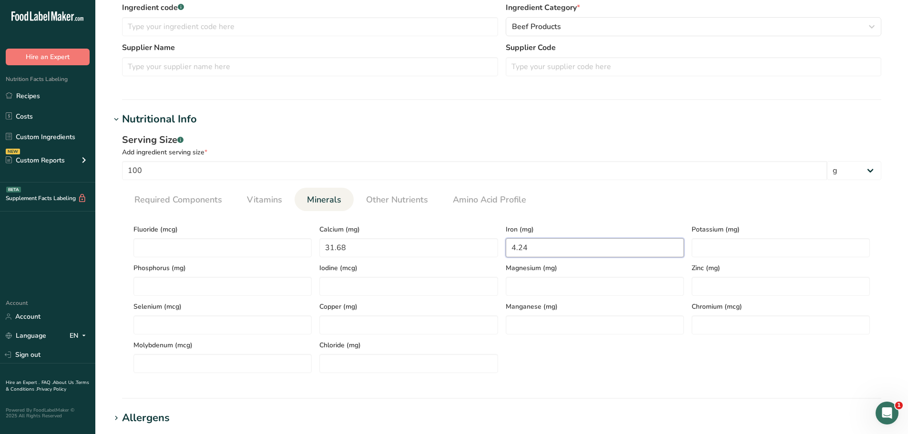
type input "4.24"
click at [744, 251] on input "number" at bounding box center [780, 247] width 178 height 19
paste input "1067.98"
type input "1067.98"
click at [194, 203] on span "Required Components" at bounding box center [178, 199] width 88 height 13
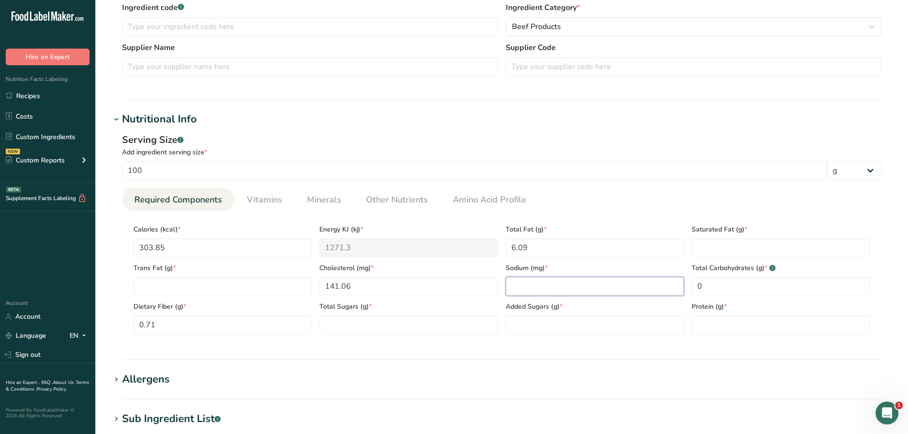
click at [563, 289] on input "number" at bounding box center [595, 286] width 178 height 19
paste input "1067.98"
drag, startPoint x: 550, startPoint y: 287, endPoint x: 460, endPoint y: 285, distance: 90.1
click at [463, 285] on div "Calories (kcal) * 303.85 Energy KJ (kj) * 1271.3 Total Fat (g) * 6.09 Saturated…" at bounding box center [502, 277] width 744 height 116
type input "0"
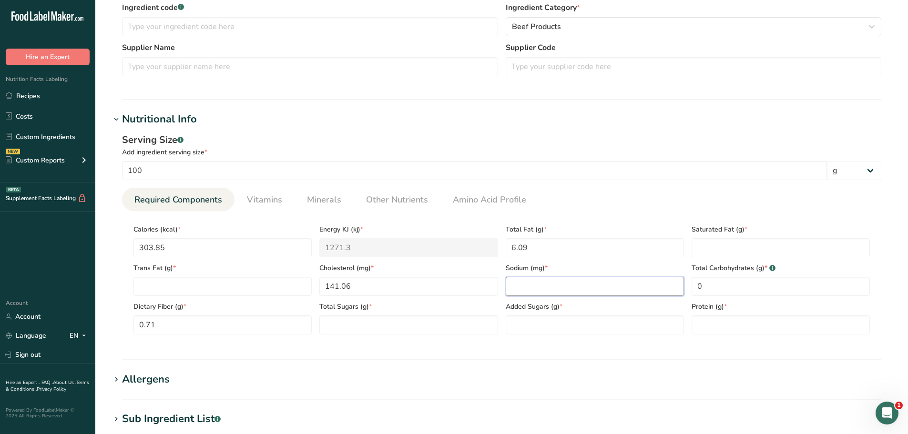
click at [529, 285] on input "number" at bounding box center [595, 286] width 178 height 19
paste input "2142.71"
type input "2142.71"
click at [411, 203] on span "Other Nutrients" at bounding box center [397, 199] width 62 height 13
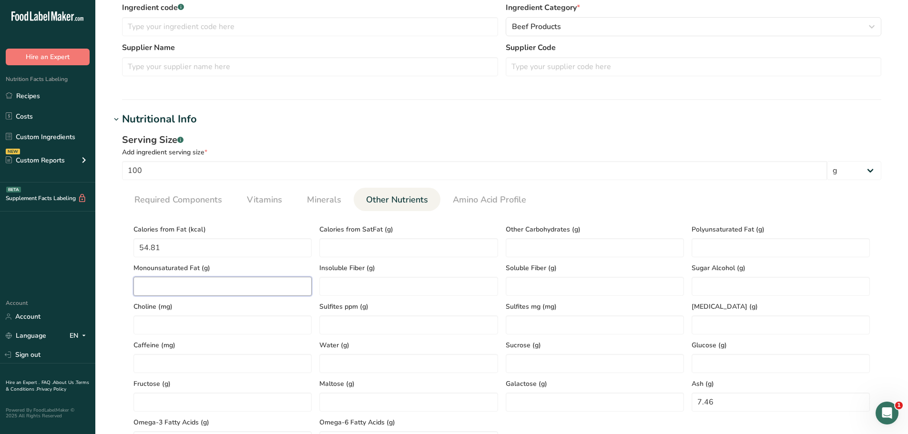
click at [158, 281] on Fat "number" at bounding box center [222, 286] width 178 height 19
paste Fat "2.84"
type Fat "2.84"
click at [715, 245] on Fat "number" at bounding box center [780, 247] width 178 height 19
paste Fat "0.54"
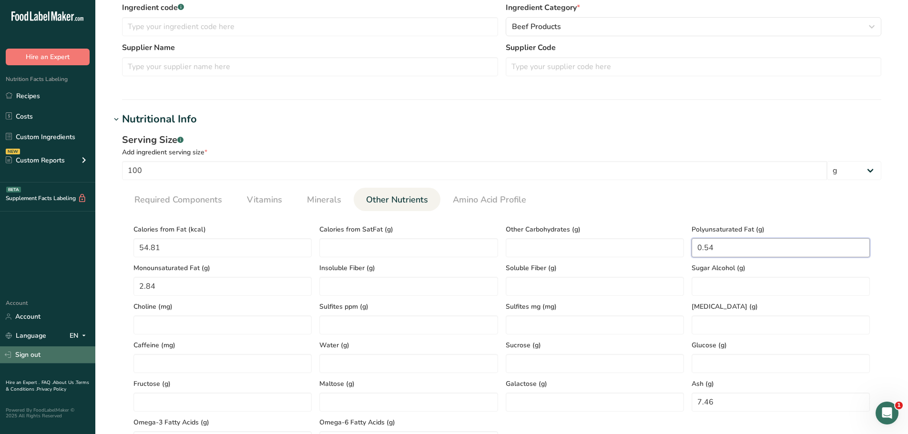
type Fat "0.54"
click at [182, 203] on span "Required Components" at bounding box center [178, 199] width 88 height 13
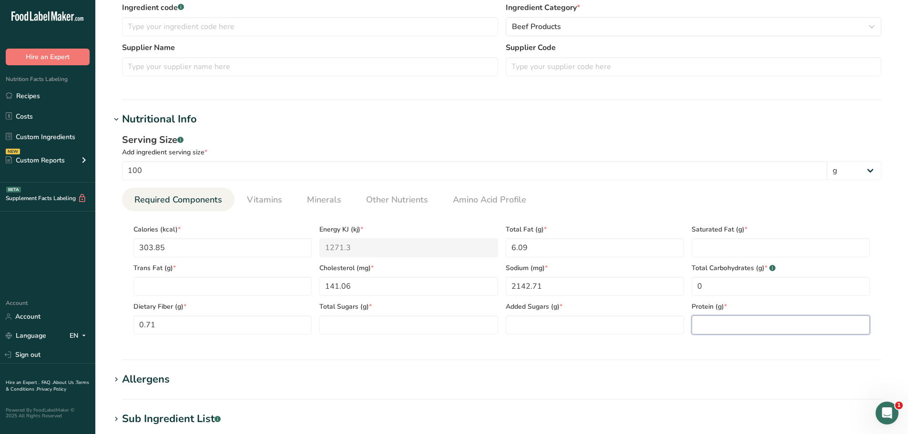
click at [750, 318] on input "number" at bounding box center [780, 324] width 178 height 19
paste input "62.26"
type input "62.26"
click at [736, 245] on Fat "number" at bounding box center [780, 247] width 178 height 19
paste Fat "2.51"
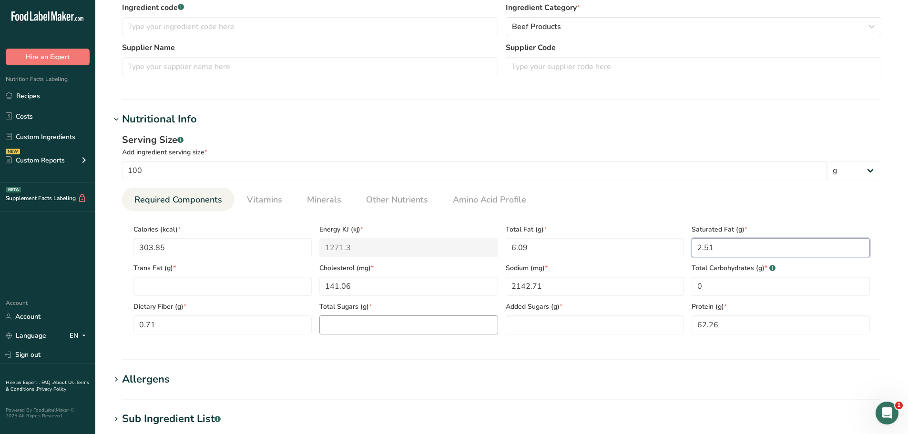
type Fat "2.51"
click at [400, 322] on Sugars "number" at bounding box center [408, 324] width 178 height 19
type Sugars "0"
click at [527, 324] on Sugars "number" at bounding box center [595, 324] width 178 height 19
type Sugars "0"
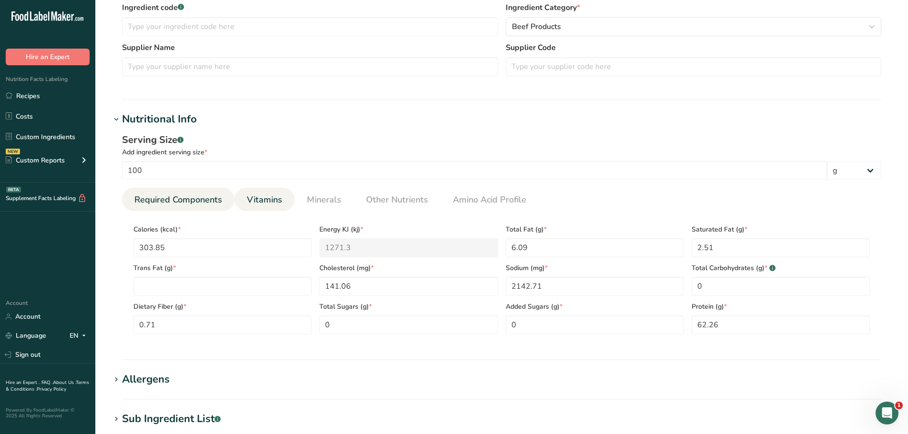
click at [245, 194] on link "Vitamins" at bounding box center [264, 200] width 43 height 24
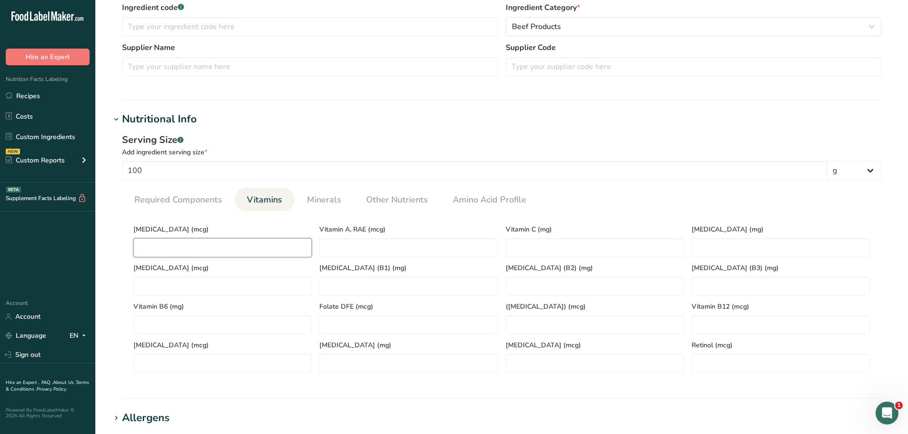
click at [199, 245] on D "number" at bounding box center [222, 247] width 178 height 19
type D "0"
click at [193, 201] on span "Required Components" at bounding box center [178, 199] width 88 height 13
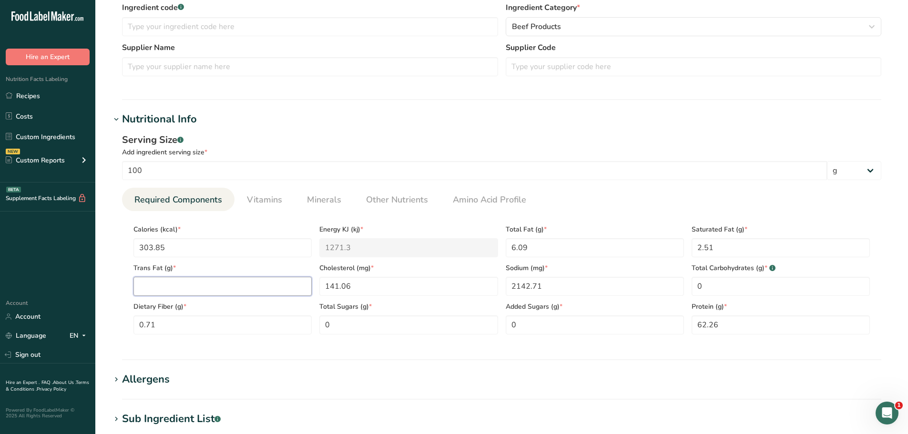
click at [154, 288] on Fat "number" at bounding box center [222, 286] width 178 height 19
paste Fat "0.2"
type Fat "0.2"
click at [435, 373] on h1 "Allergens" at bounding box center [502, 380] width 782 height 16
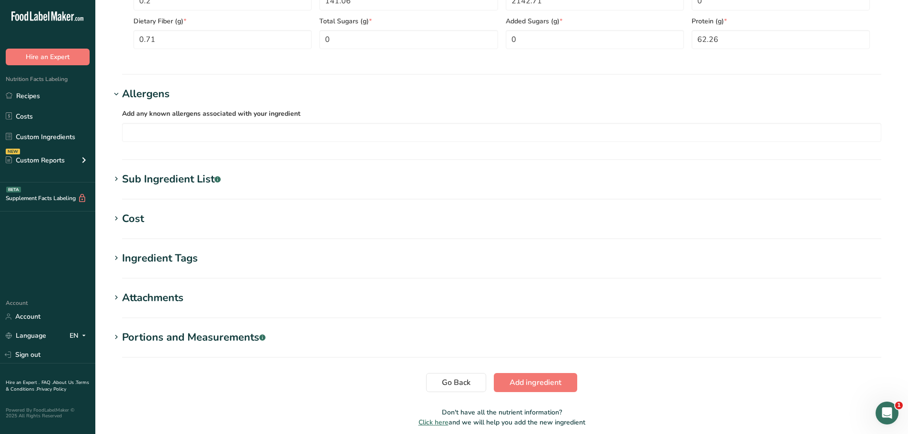
scroll to position [524, 0]
click at [513, 375] on button "Add ingredient" at bounding box center [535, 382] width 83 height 19
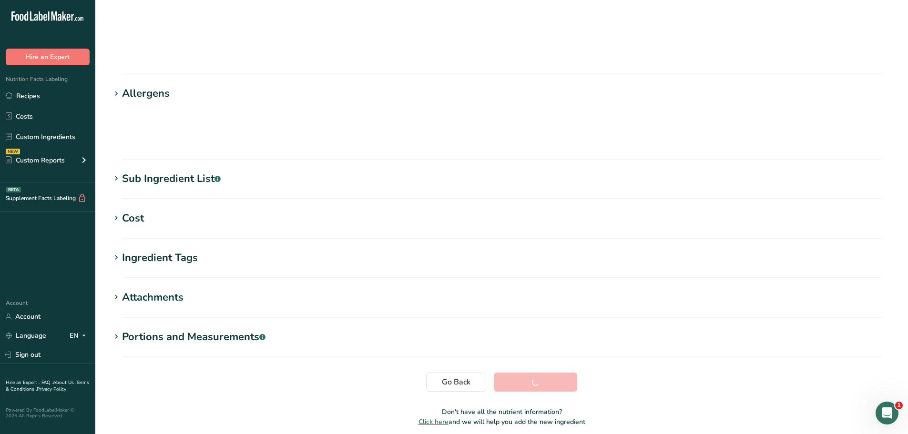
scroll to position [70, 0]
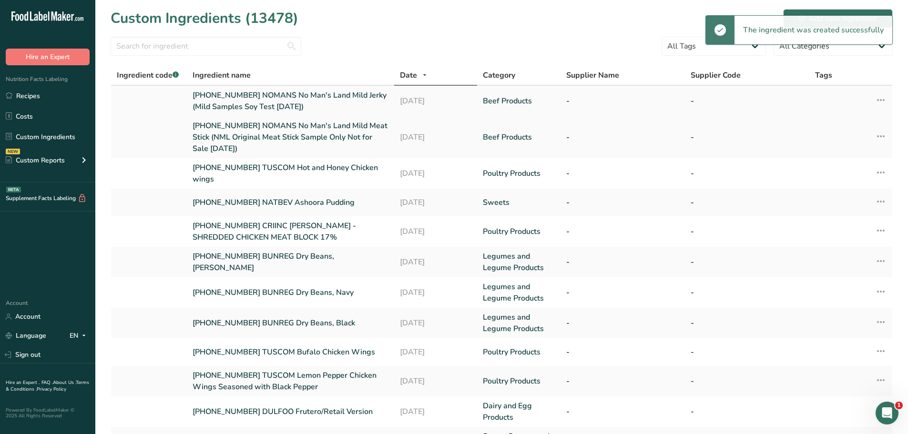
click at [299, 105] on link "[PHONE_NUMBER] NOMANS No Man's Land Mild Jerky (Mild Samples Soy Test [DATE])" at bounding box center [291, 101] width 196 height 23
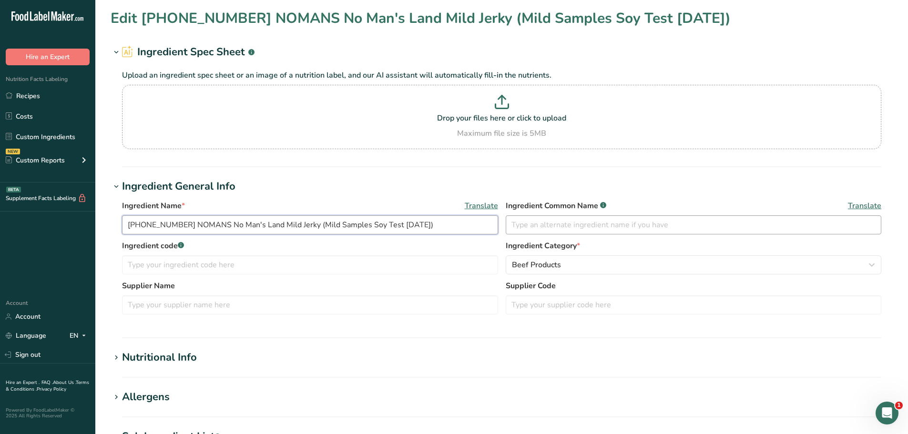
drag, startPoint x: 127, startPoint y: 226, endPoint x: 614, endPoint y: 226, distance: 487.5
click at [614, 226] on div "Ingredient Name * Translate [PHONE_NUMBER] NOMANS No Man's Land Mild Jerky (Mil…" at bounding box center [501, 220] width 759 height 40
click at [39, 96] on link "Recipes" at bounding box center [47, 96] width 95 height 18
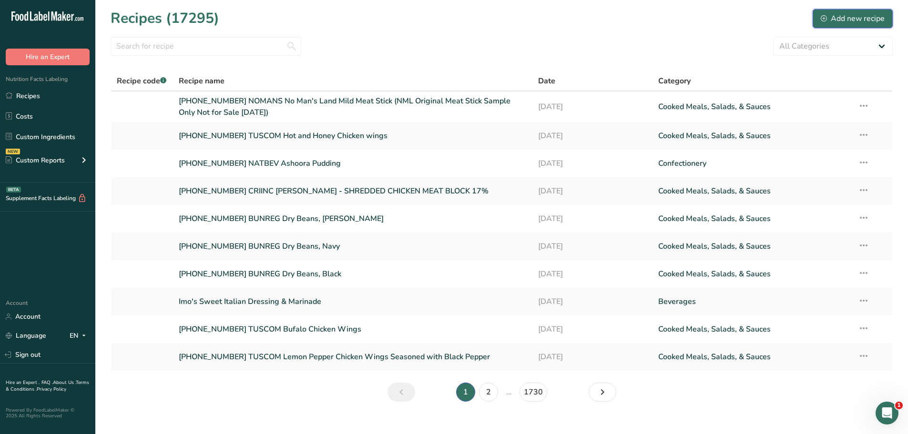
click at [821, 15] on button "Add new recipe" at bounding box center [853, 18] width 80 height 19
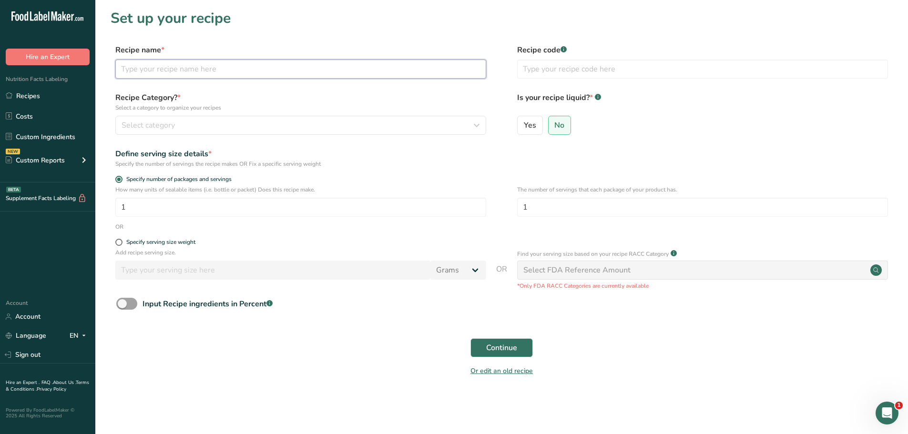
click at [170, 67] on input "text" at bounding box center [300, 69] width 371 height 19
paste input "[PHONE_NUMBER] NOMANS No Man's Land Mild Jerky (Mild Samples Soy Test [DATE])"
type input "[PHONE_NUMBER] NOMANS No Man's Land Mild Jerky (Mild Samples Soy Test [DATE])"
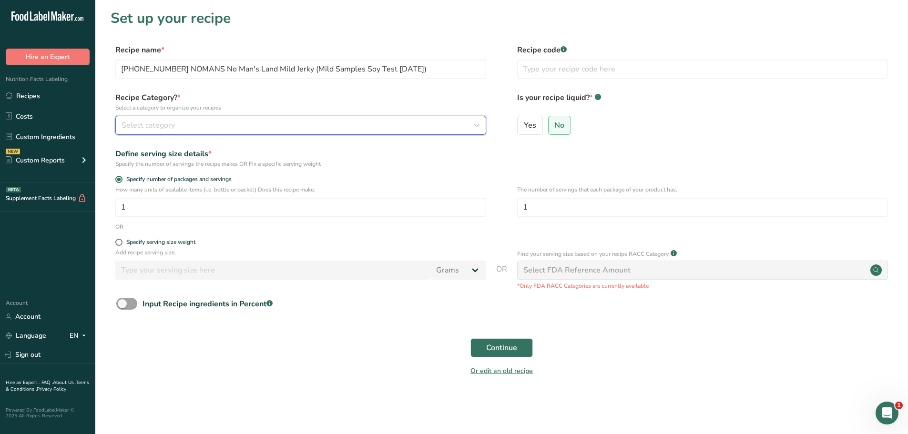
click at [157, 130] on button "Select category" at bounding box center [300, 125] width 371 height 19
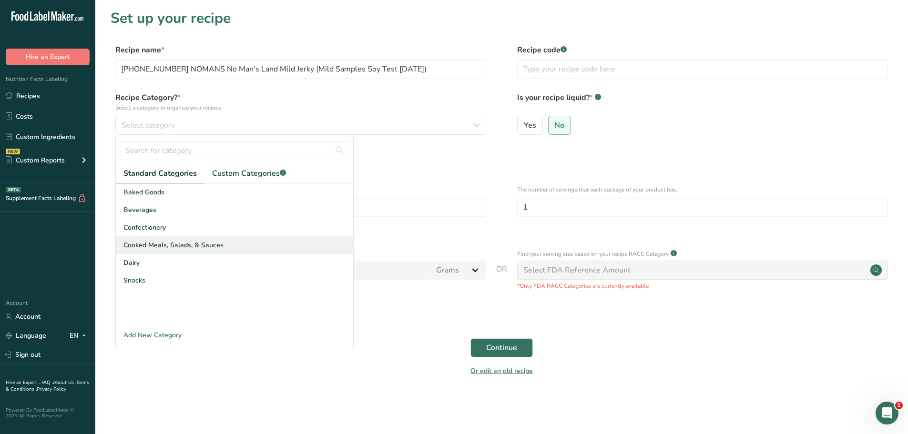
click at [161, 253] on div "Cooked Meals, Salads, & Sauces" at bounding box center [234, 245] width 237 height 18
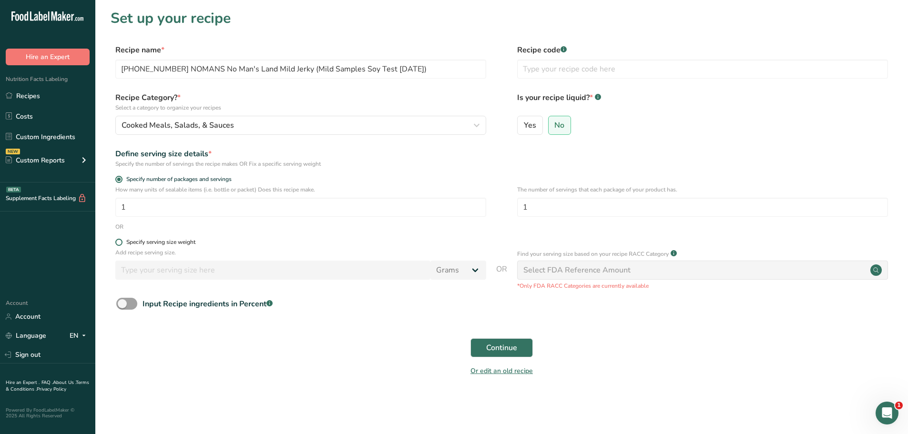
click at [117, 244] on span at bounding box center [118, 242] width 7 height 7
click at [117, 244] on input "Specify serving size weight" at bounding box center [118, 242] width 6 height 6
radio input "true"
radio input "false"
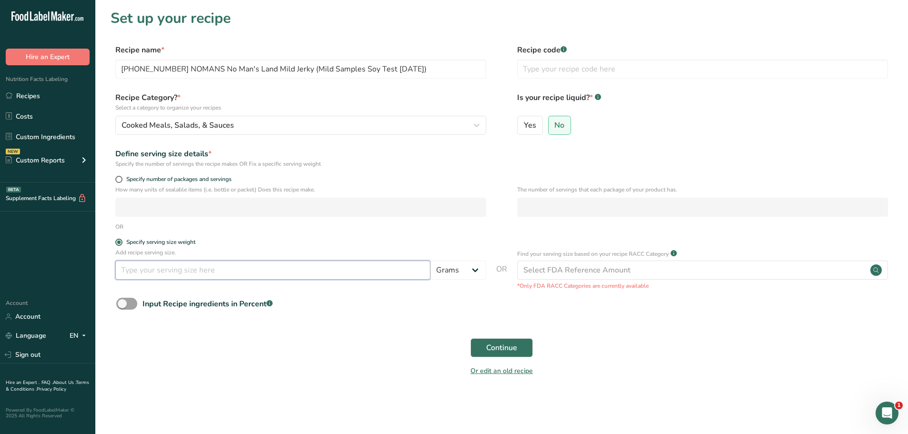
click at [137, 269] on input "number" at bounding box center [272, 270] width 315 height 19
type input "100"
click at [495, 352] on span "Continue" at bounding box center [501, 347] width 31 height 11
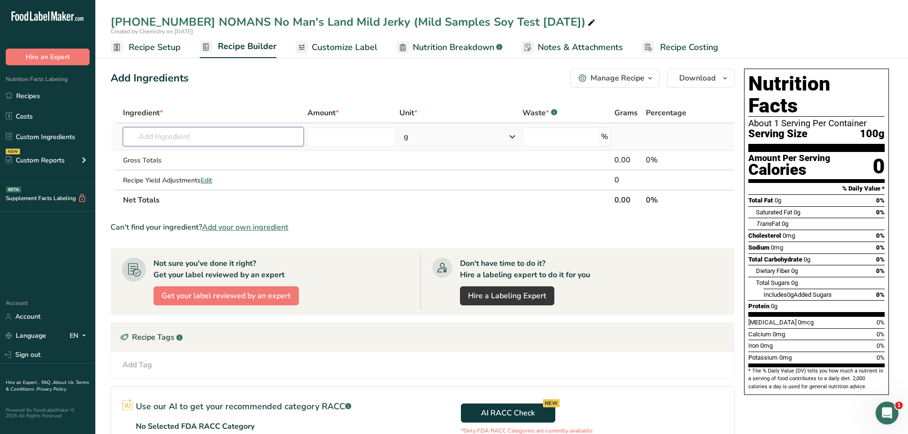
click at [211, 140] on input "text" at bounding box center [213, 136] width 181 height 19
paste input "[PHONE_NUMBER] NOMANS No Man's Land Mild Jerky (Mild Samples Soy Test [DATE])"
type input "[PHONE_NUMBER] NOMANS No Man's Land Mild Jerky (Mild Samples Soy Test [DATE])"
click at [210, 157] on p "[PHONE_NUMBER] NOMANS No Man's Land Mild Jerky (Mild Samples Soy Test [DATE])" at bounding box center [270, 156] width 279 height 10
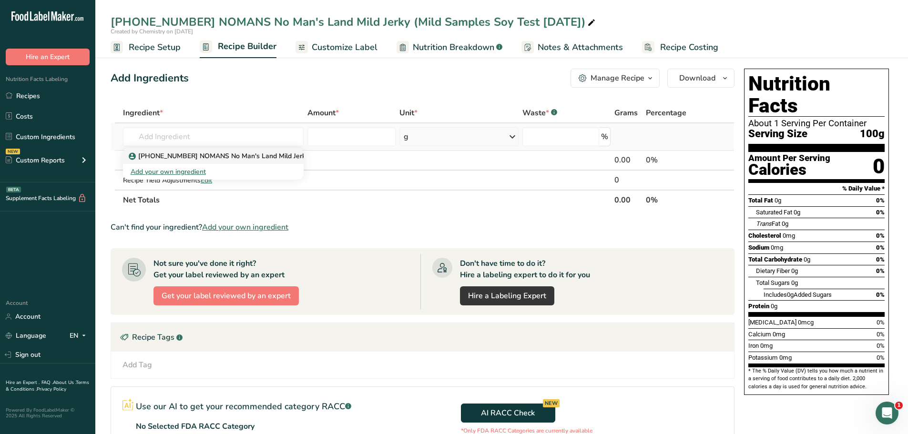
type input "[PHONE_NUMBER] NOMANS No Man's Land Mild Jerky (Mild Samples Soy Test [DATE])"
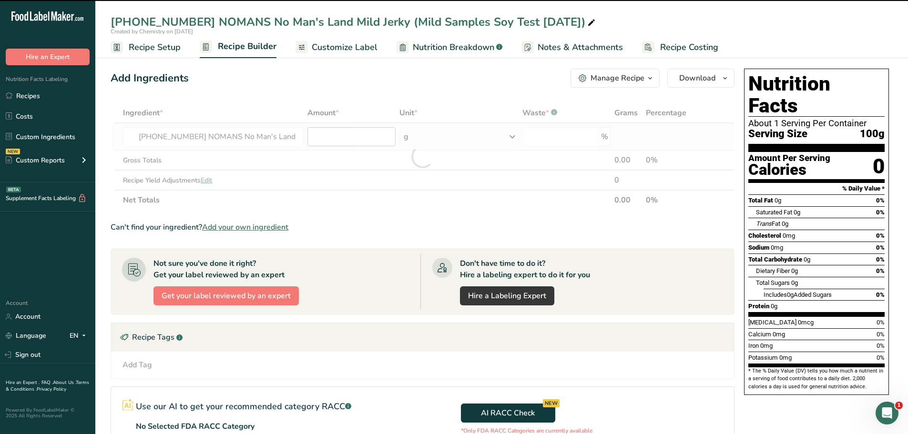
type input "0"
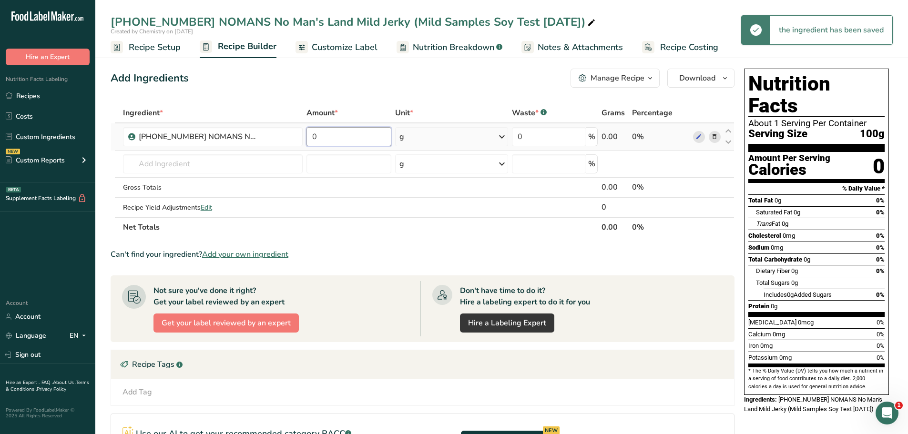
click at [338, 137] on input "0" at bounding box center [348, 136] width 85 height 19
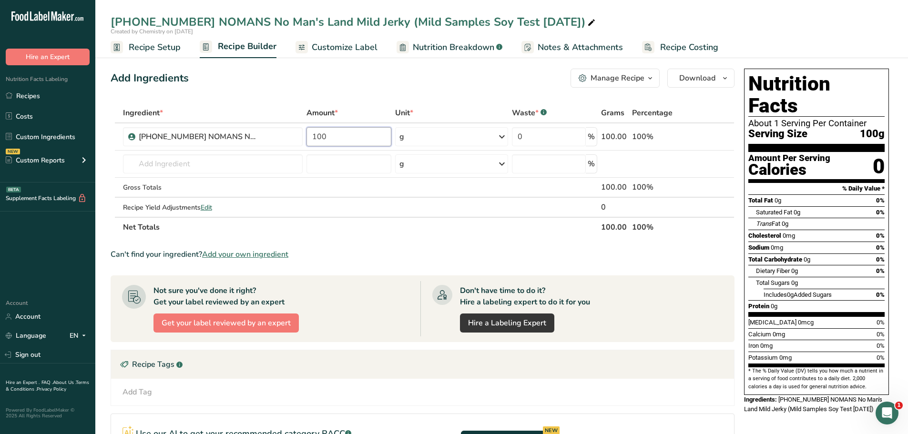
type input "100"
click at [425, 82] on div "Add Ingredients Manage Recipe Delete Recipe Duplicate Recipe Scale Recipe Save …" at bounding box center [423, 78] width 624 height 19
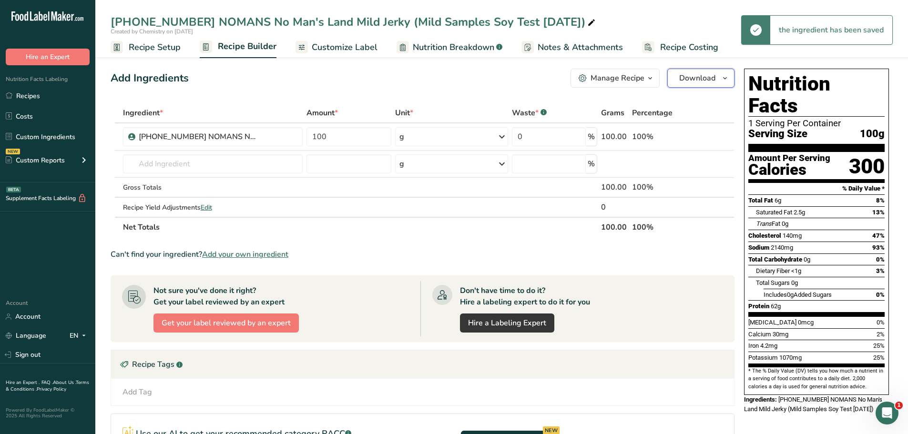
click at [724, 81] on icon "button" at bounding box center [725, 78] width 8 height 12
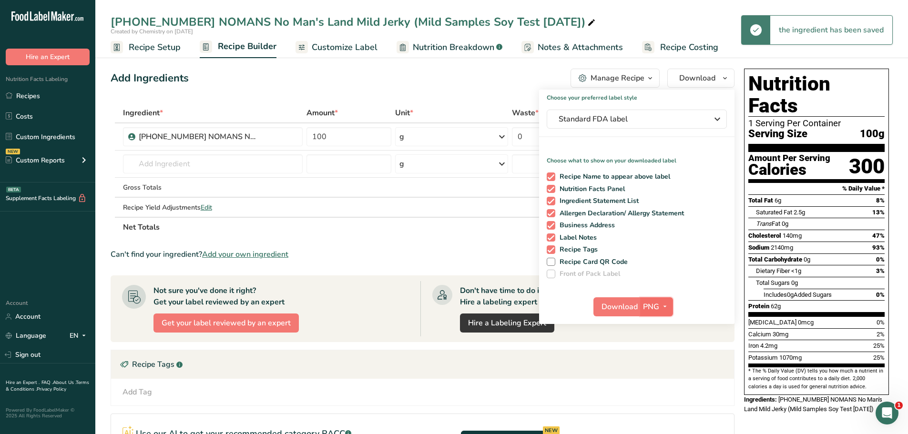
click at [666, 303] on icon "button" at bounding box center [665, 307] width 8 height 12
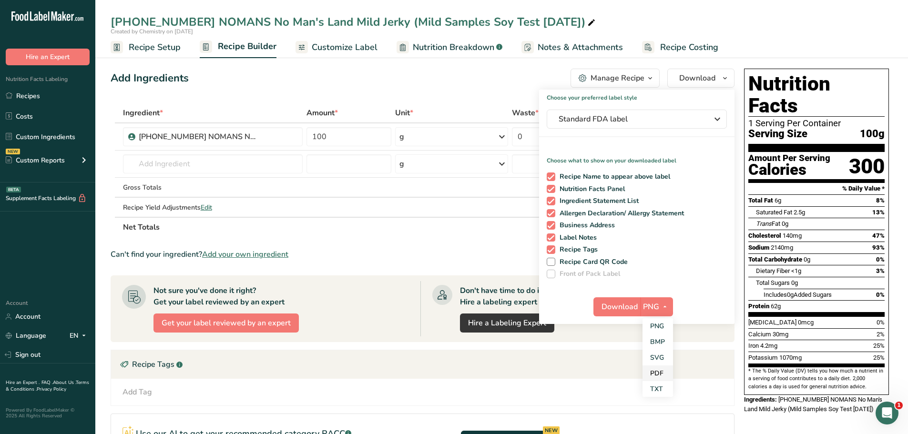
click at [658, 374] on link "PDF" at bounding box center [657, 374] width 30 height 16
click at [623, 309] on span "Download" at bounding box center [620, 306] width 36 height 11
click at [156, 49] on span "Recipe Setup" at bounding box center [155, 47] width 52 height 13
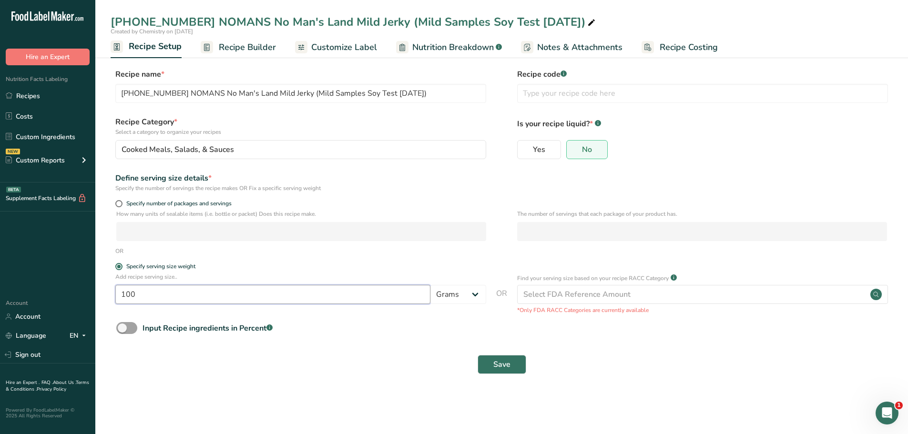
drag, startPoint x: 152, startPoint y: 301, endPoint x: 101, endPoint y: 293, distance: 52.5
click at [102, 295] on section "Recipe name * [PHONE_NUMBER] NOMANS No Man's Land Mild Jerky (Mild Samples Soy …" at bounding box center [501, 222] width 813 height 345
type input "28"
click at [477, 355] on button "Save" at bounding box center [501, 364] width 49 height 19
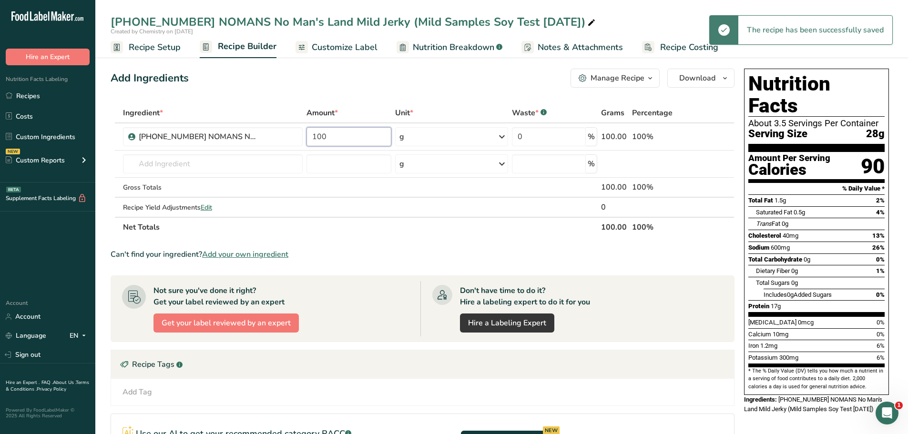
drag, startPoint x: 343, startPoint y: 137, endPoint x: 179, endPoint y: 124, distance: 164.9
click at [207, 128] on body ".a-20{fill:#fff;} Hire an Expert Nutrition Facts Labeling Recipes Costs Custom …" at bounding box center [454, 295] width 908 height 590
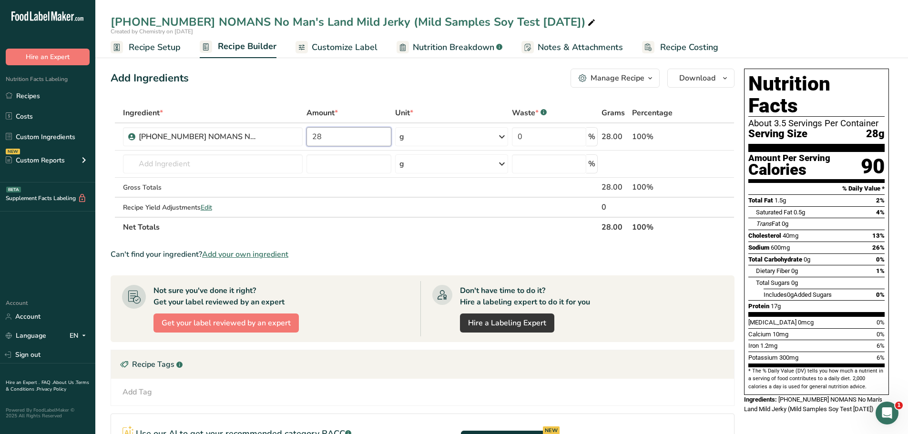
type input "28"
click at [479, 91] on div "Add Ingredients Manage Recipe Delete Recipe Duplicate Recipe Scale Recipe Save …" at bounding box center [426, 320] width 630 height 510
click at [334, 47] on span "Customize Label" at bounding box center [345, 47] width 66 height 13
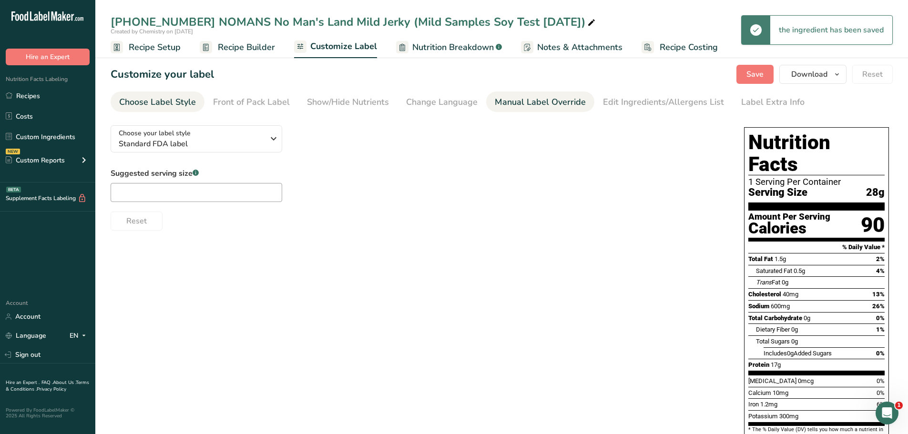
click at [512, 103] on div "Manual Label Override" at bounding box center [540, 102] width 91 height 13
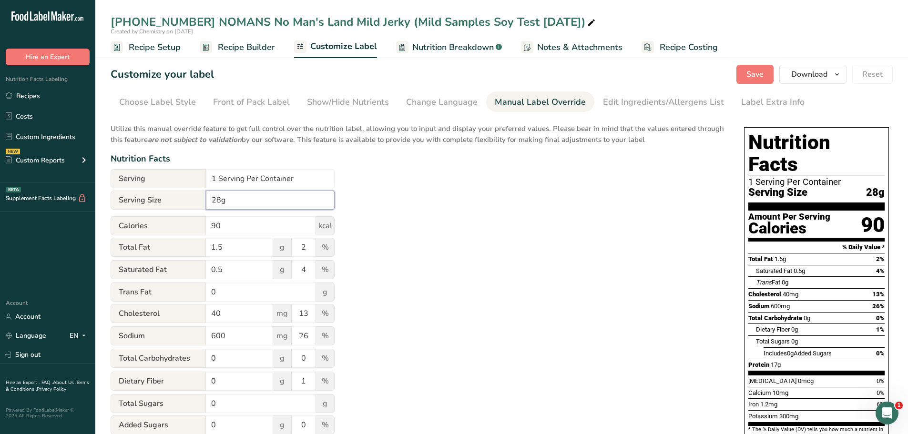
click at [209, 201] on input "28g" at bounding box center [270, 200] width 129 height 19
type input "1oz (28g)"
click at [305, 178] on input "1 Serving Per Container" at bounding box center [270, 178] width 129 height 19
type input "1 Serving Per Package"
click at [748, 77] on span "Save" at bounding box center [754, 74] width 17 height 11
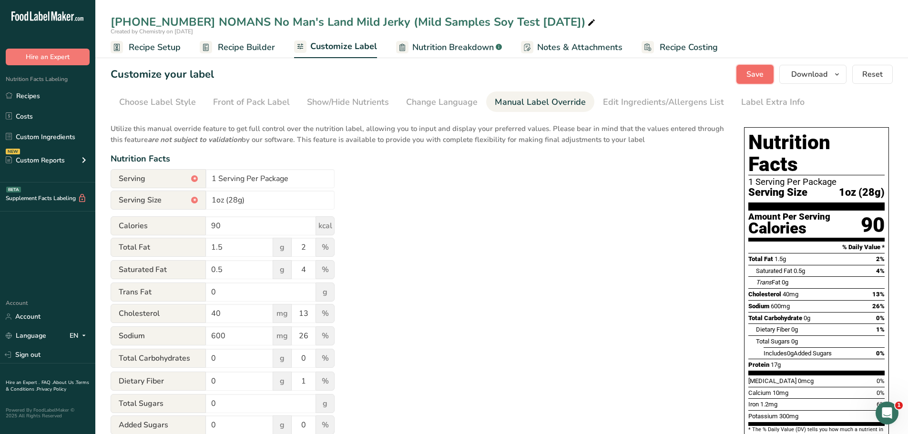
click at [752, 74] on span "Save" at bounding box center [754, 74] width 17 height 11
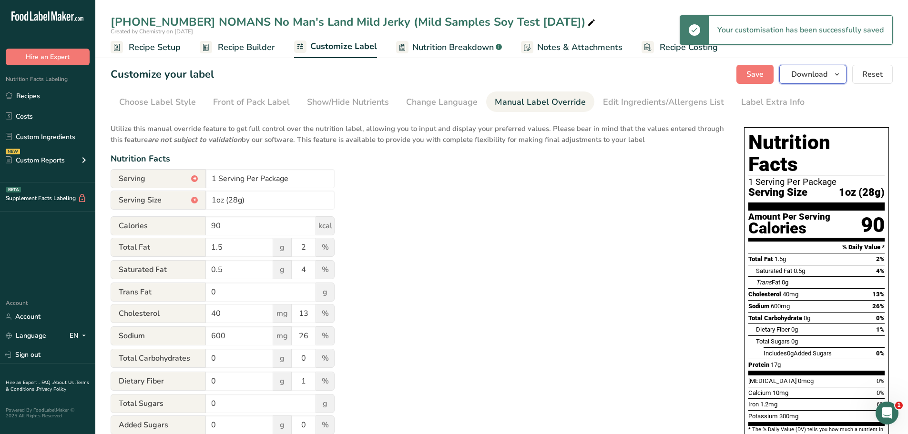
click at [837, 75] on icon "button" at bounding box center [837, 75] width 8 height 12
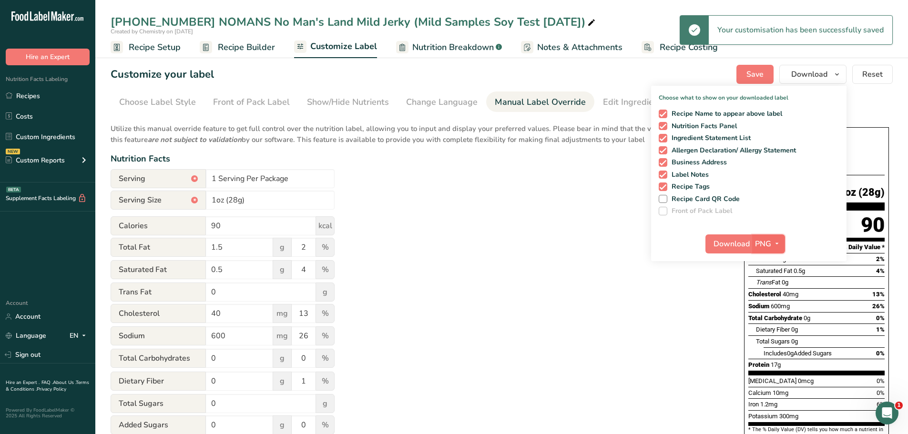
click at [777, 246] on icon "button" at bounding box center [777, 244] width 8 height 12
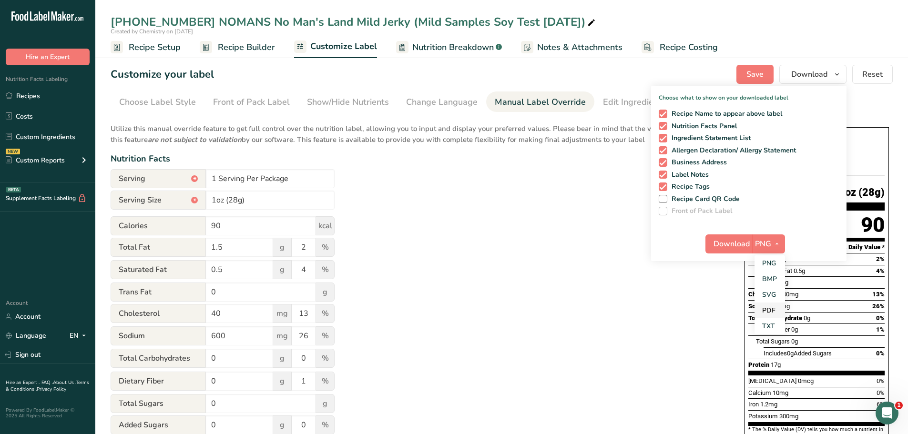
click at [762, 310] on link "PDF" at bounding box center [769, 311] width 30 height 16
click at [734, 240] on span "Download" at bounding box center [732, 243] width 36 height 11
drag, startPoint x: 244, startPoint y: 179, endPoint x: 171, endPoint y: 167, distance: 73.8
click at [172, 168] on div "Utilize this manual override feature to get full control over the nutrition lab…" at bounding box center [418, 346] width 614 height 456
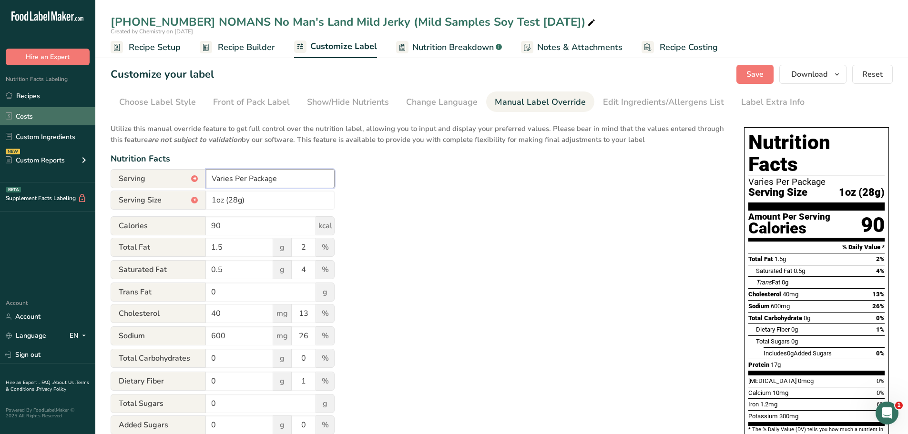
type input "Varies Per Package"
click at [754, 79] on span "Save" at bounding box center [754, 74] width 17 height 11
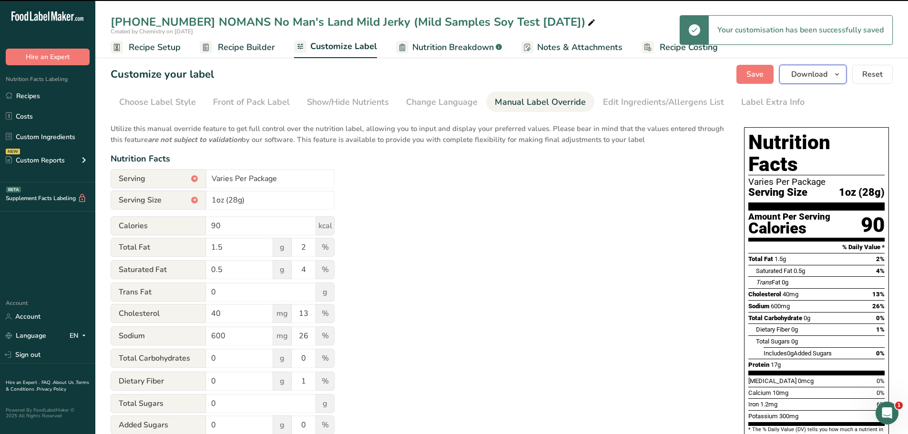
click at [836, 75] on icon "button" at bounding box center [837, 75] width 8 height 12
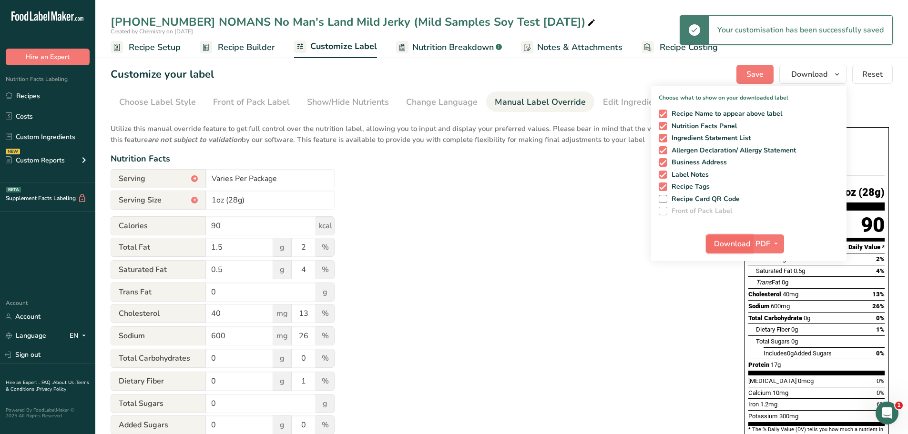
click at [723, 245] on span "Download" at bounding box center [732, 243] width 36 height 11
